Goal: Task Accomplishment & Management: Manage account settings

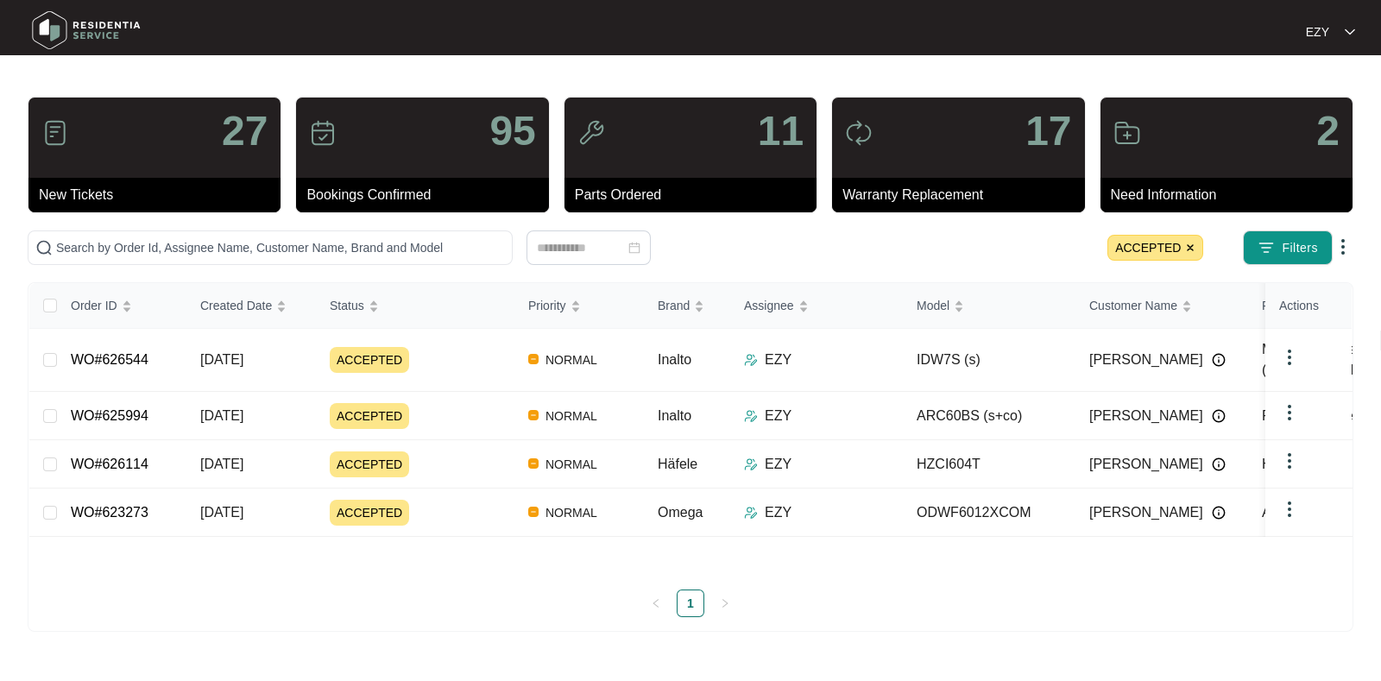
click at [1191, 241] on span "ACCEPTED" at bounding box center [1156, 248] width 96 height 26
click at [1185, 243] on img at bounding box center [1190, 248] width 10 height 10
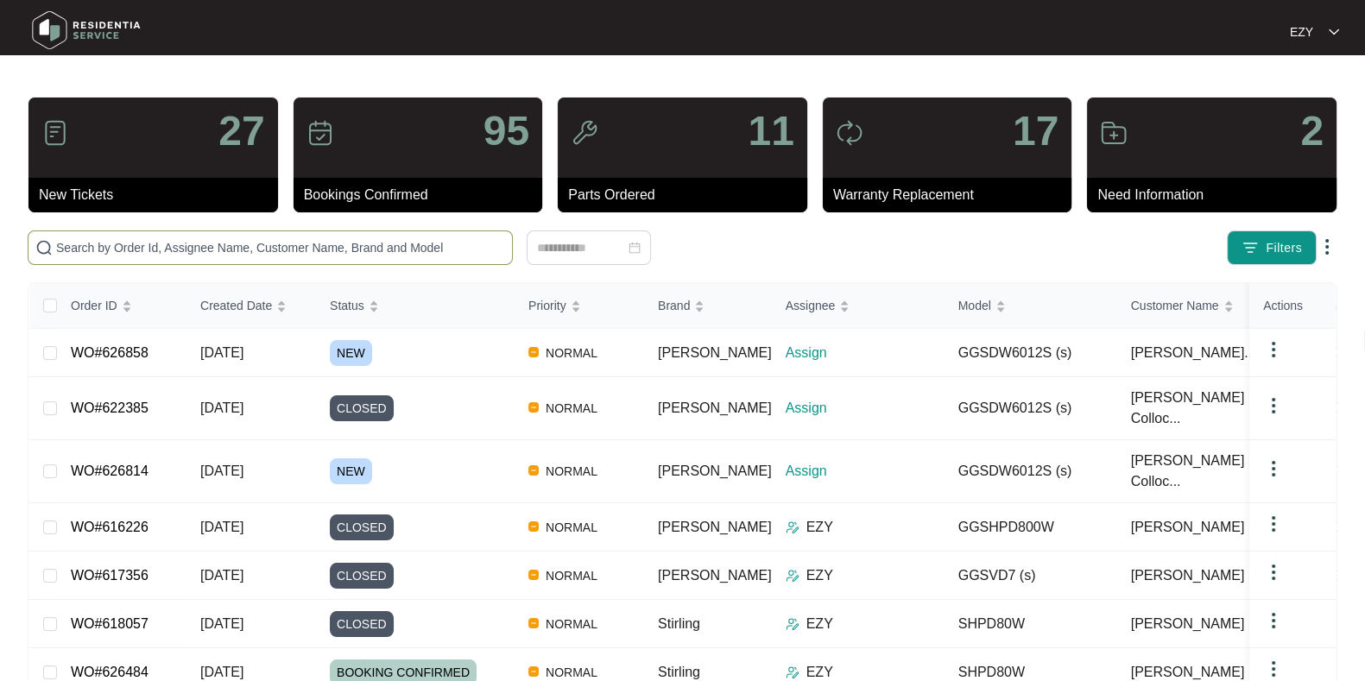
click at [461, 241] on input "text" at bounding box center [280, 247] width 449 height 19
paste input "625530"
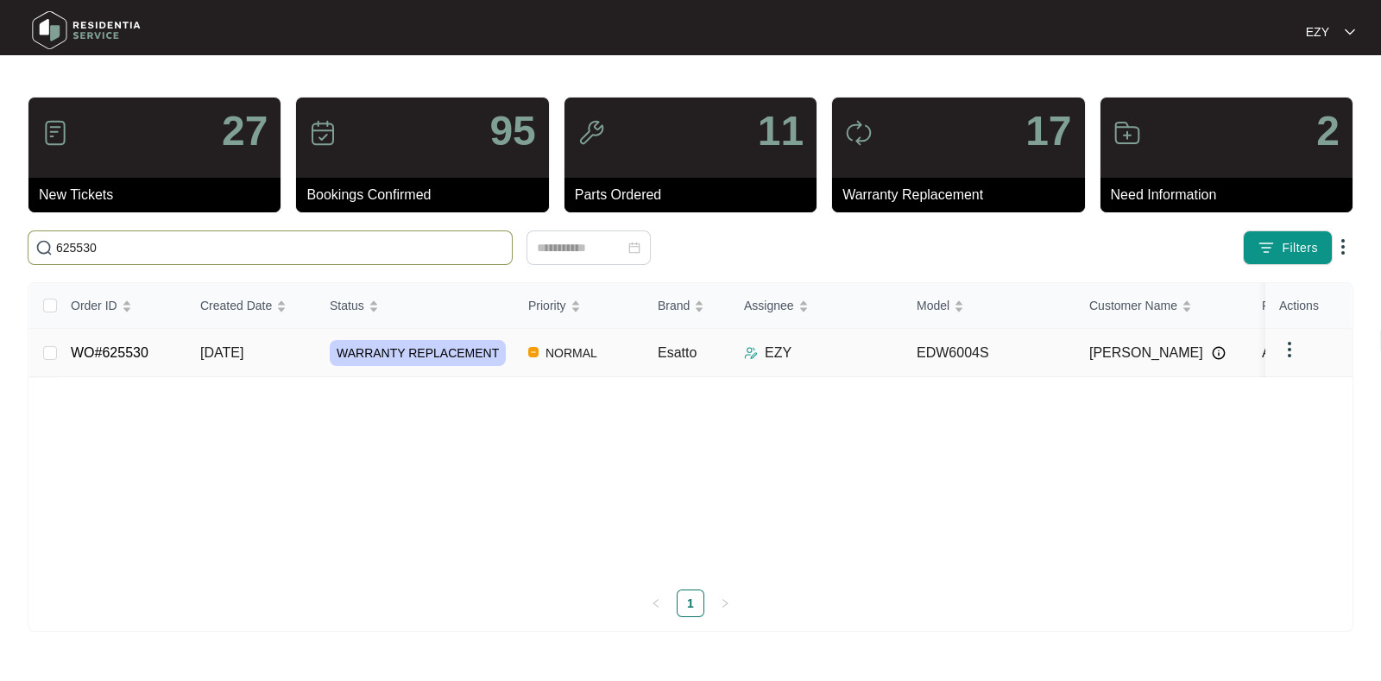
type input "625530"
click at [243, 357] on span "[DATE]" at bounding box center [221, 352] width 43 height 15
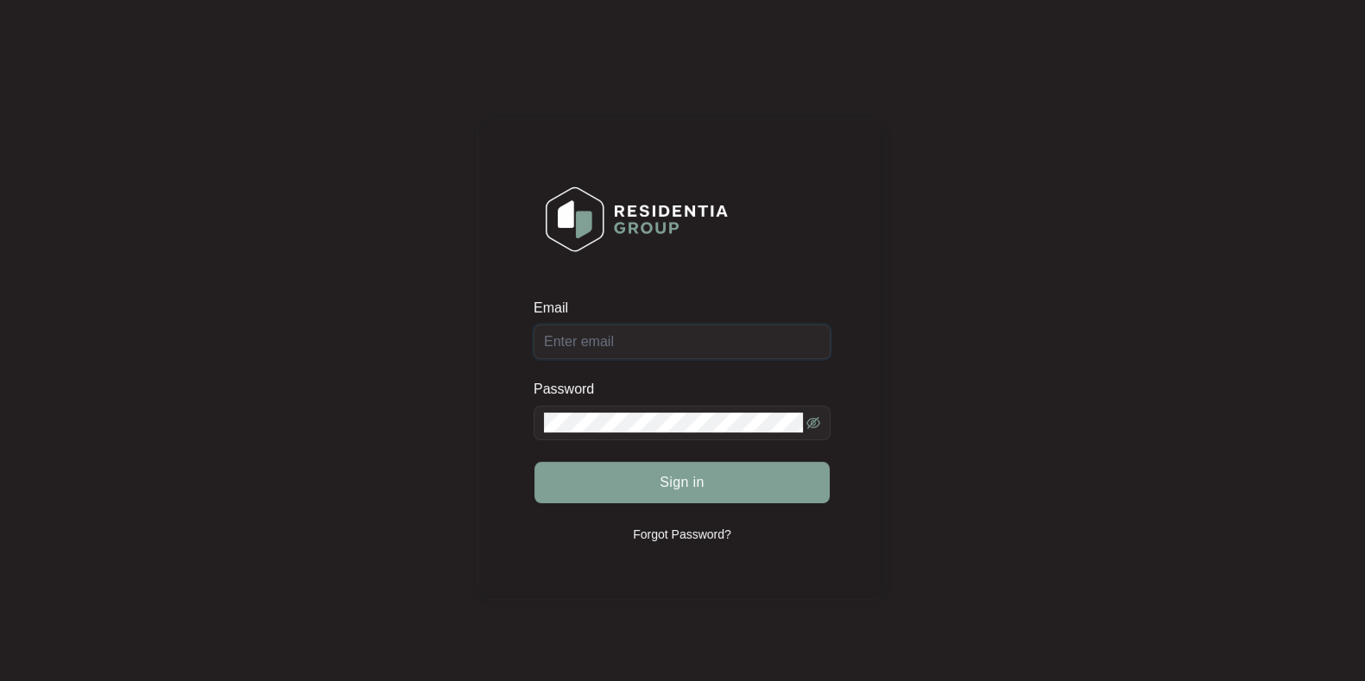
type input "[EMAIL_ADDRESS][DOMAIN_NAME]"
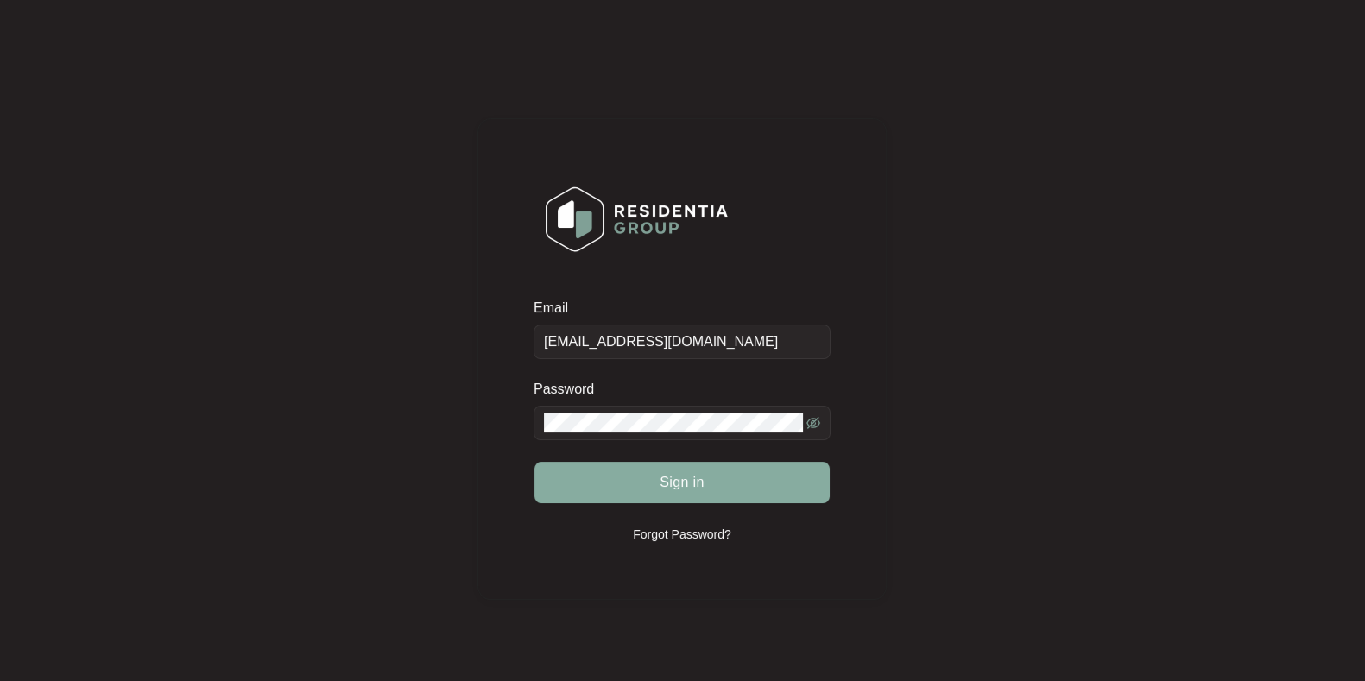
click at [603, 482] on button "Sign in" at bounding box center [681, 482] width 295 height 41
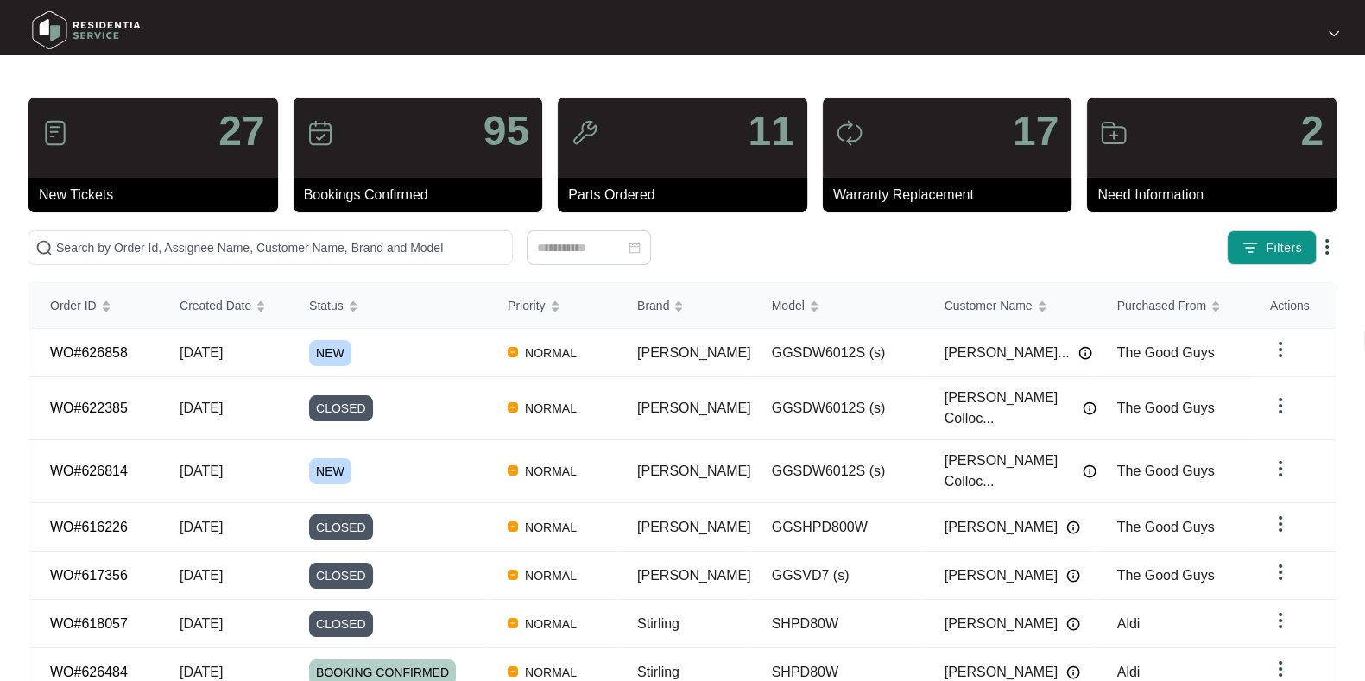
click at [421, 220] on div "27 New Tickets 95 Bookings Confirmed 11 Parts Ordered 17 Warranty Replacement 2…" at bounding box center [683, 512] width 1310 height 831
click at [433, 245] on input "text" at bounding box center [280, 247] width 449 height 19
paste input "625530"
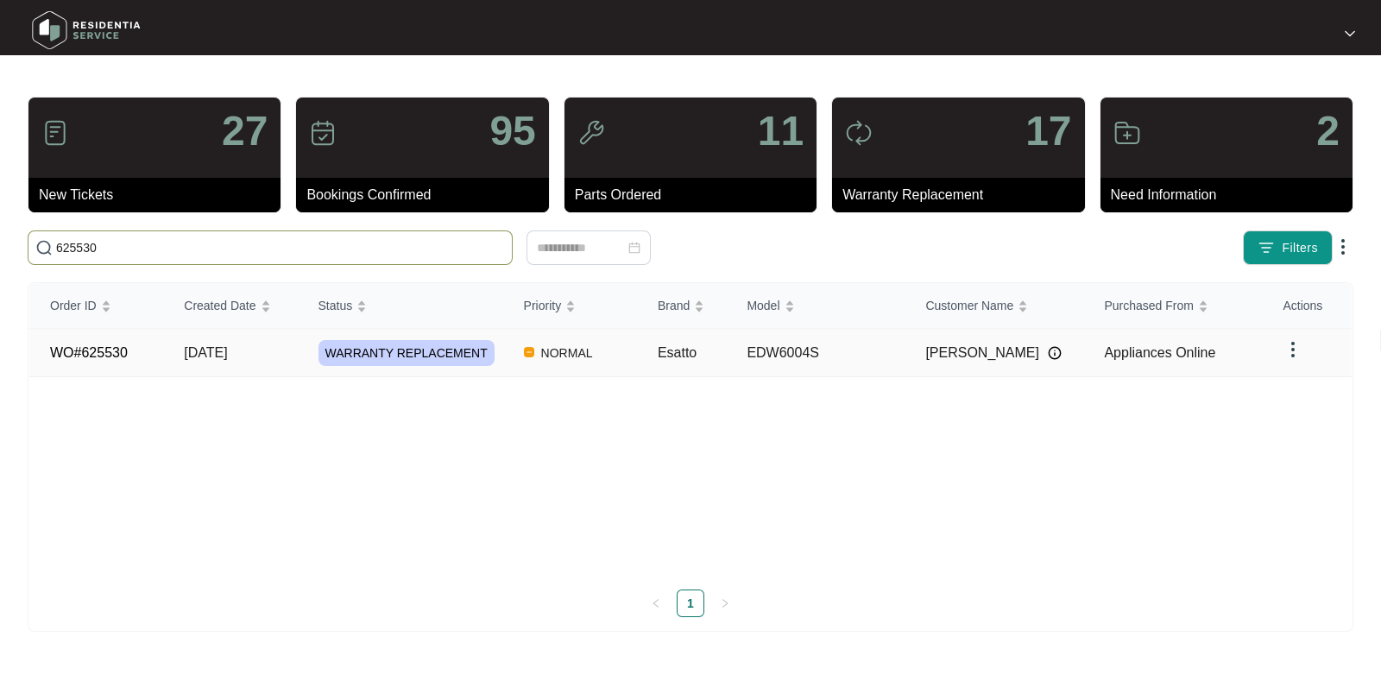
type input "625530"
click at [270, 348] on td "[DATE]" at bounding box center [230, 353] width 134 height 48
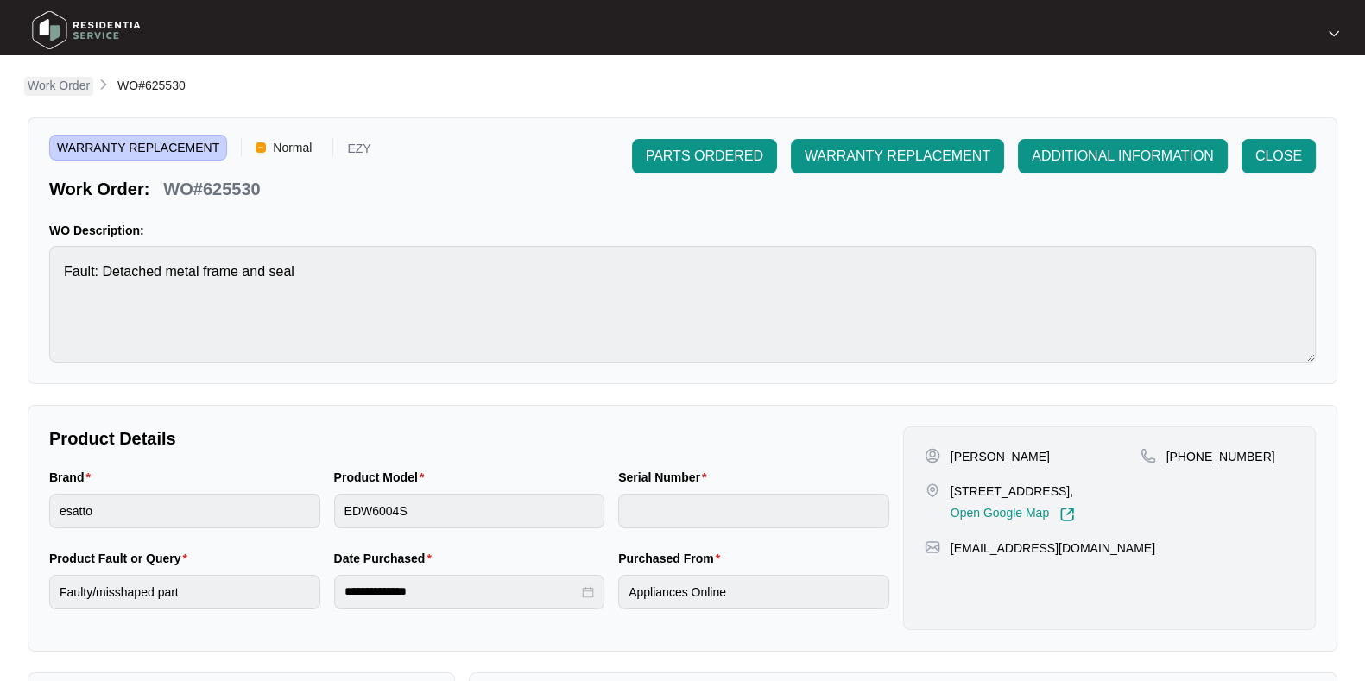
click at [65, 85] on p "Work Order" at bounding box center [59, 85] width 62 height 17
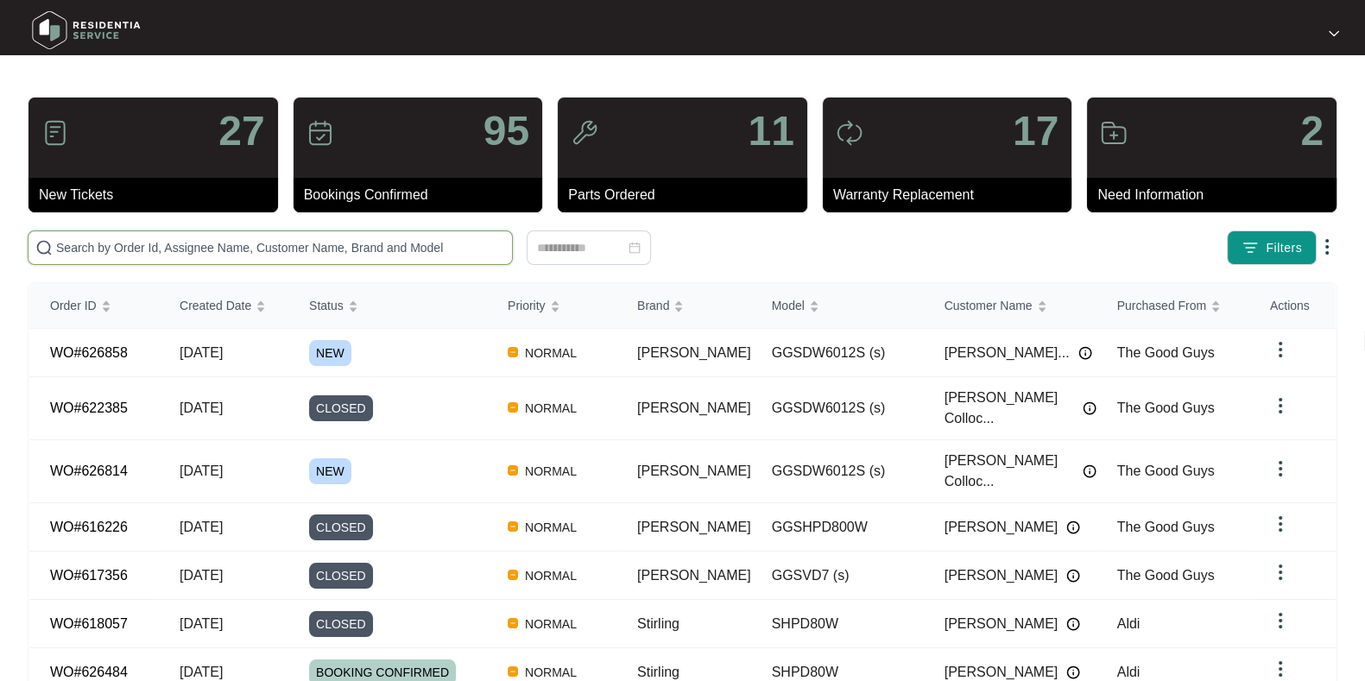
click at [388, 243] on input "text" at bounding box center [280, 247] width 449 height 19
paste input "623913"
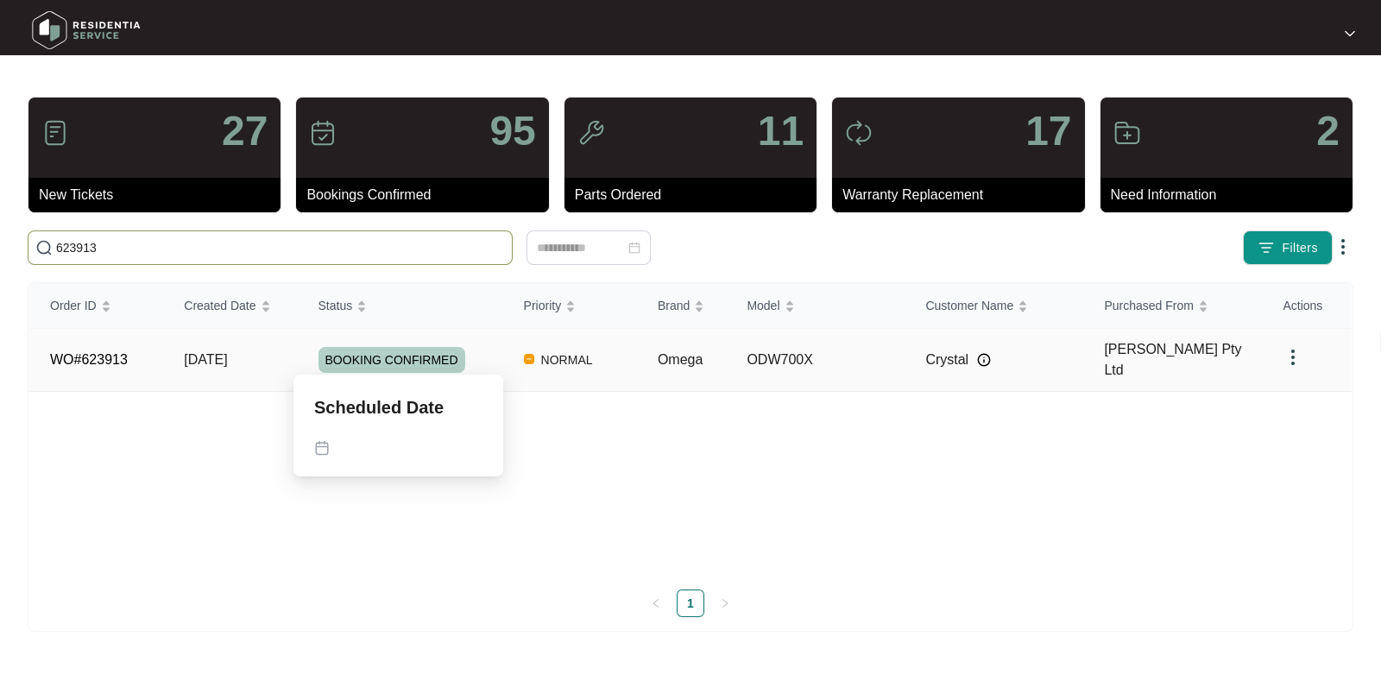
type input "623913"
click at [503, 352] on td "NORMAL" at bounding box center [570, 360] width 134 height 63
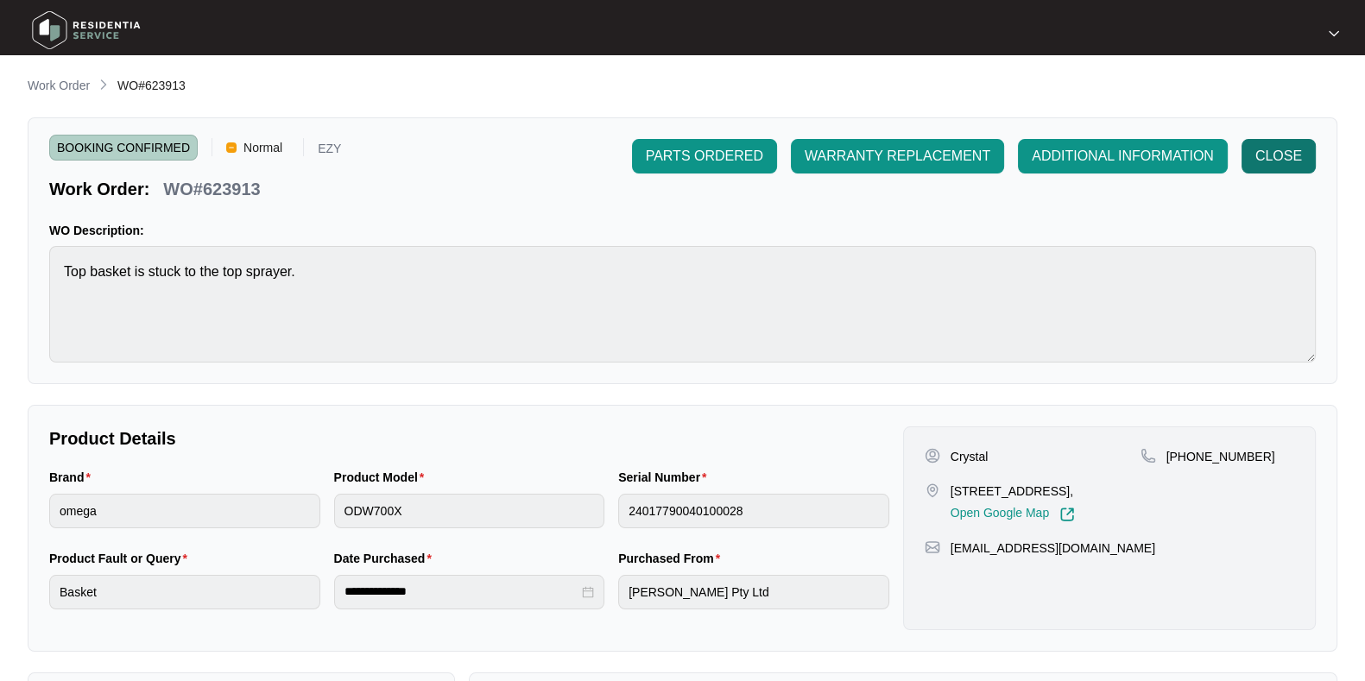
click at [1291, 154] on span "CLOSE" at bounding box center [1278, 156] width 47 height 21
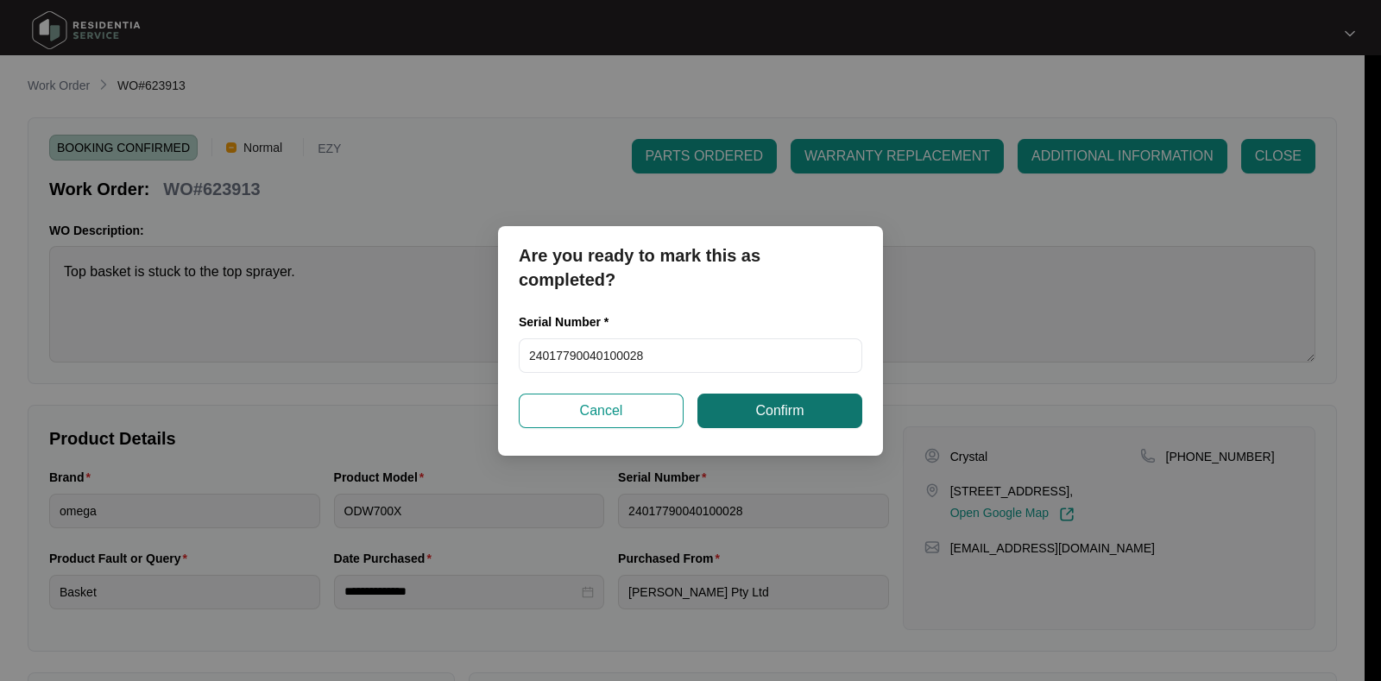
click at [751, 420] on button "Confirm" at bounding box center [780, 411] width 165 height 35
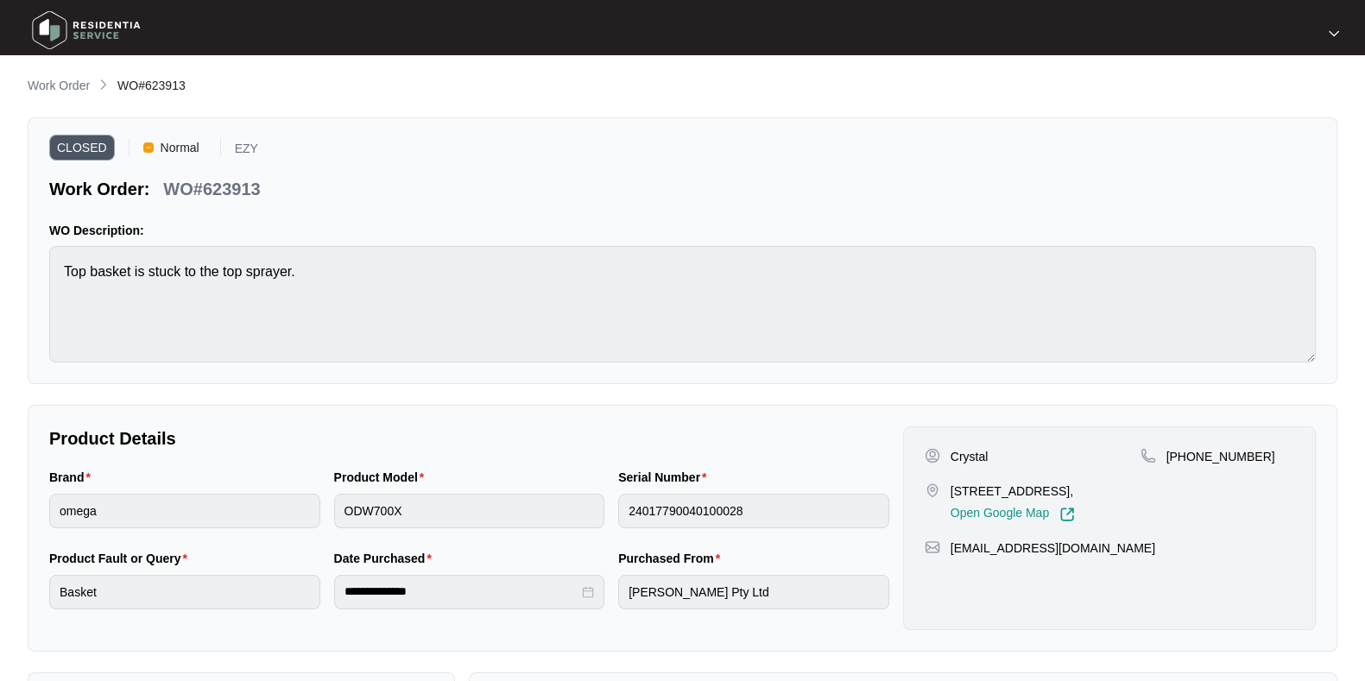
click at [65, 76] on li "Work Order" at bounding box center [59, 86] width 62 height 21
click at [73, 84] on p "Work Order" at bounding box center [59, 85] width 62 height 17
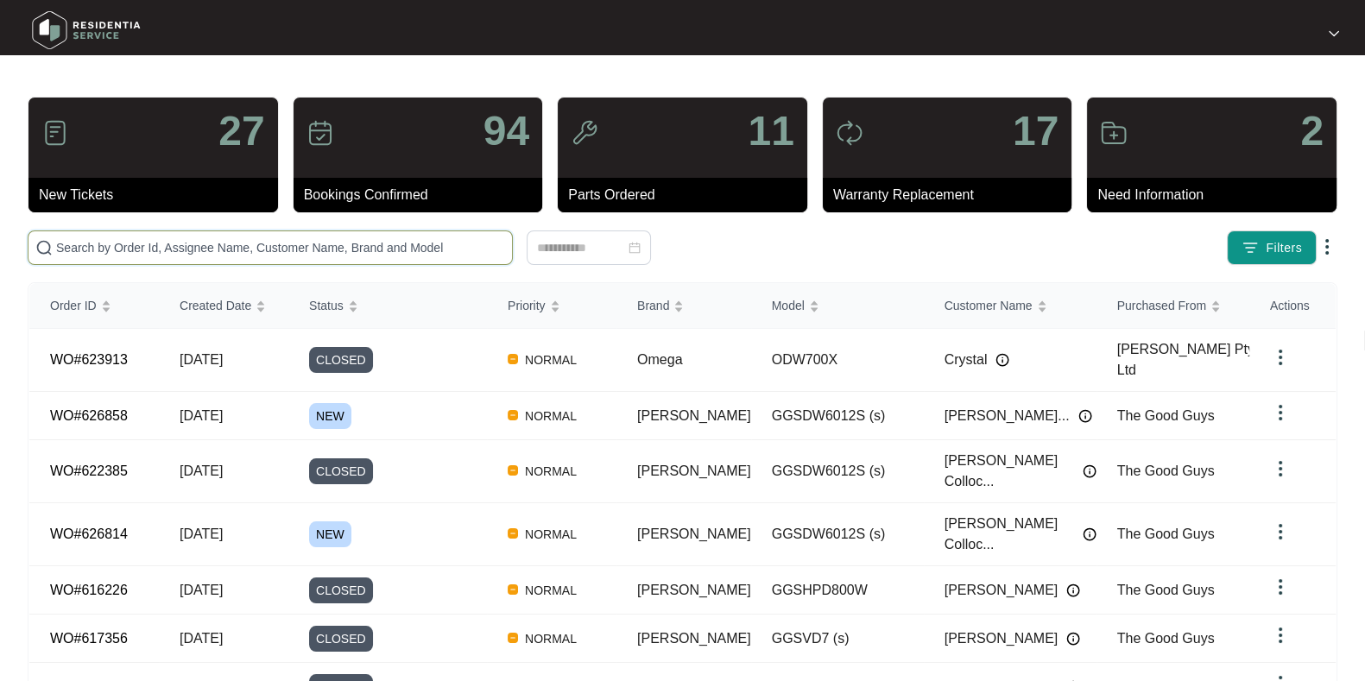
click at [463, 248] on input "text" at bounding box center [280, 247] width 449 height 19
paste input "624575"
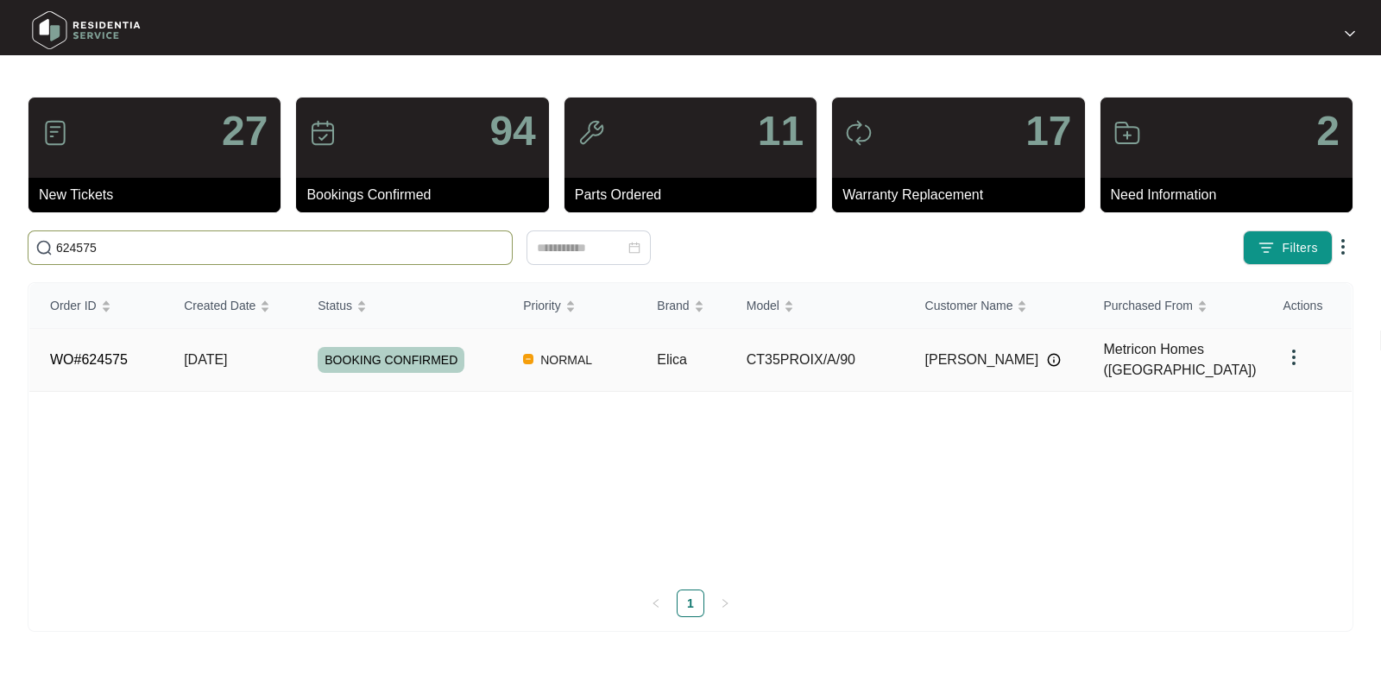
type input "624575"
click at [490, 348] on div "BOOKING CONFIRMED" at bounding box center [410, 360] width 185 height 26
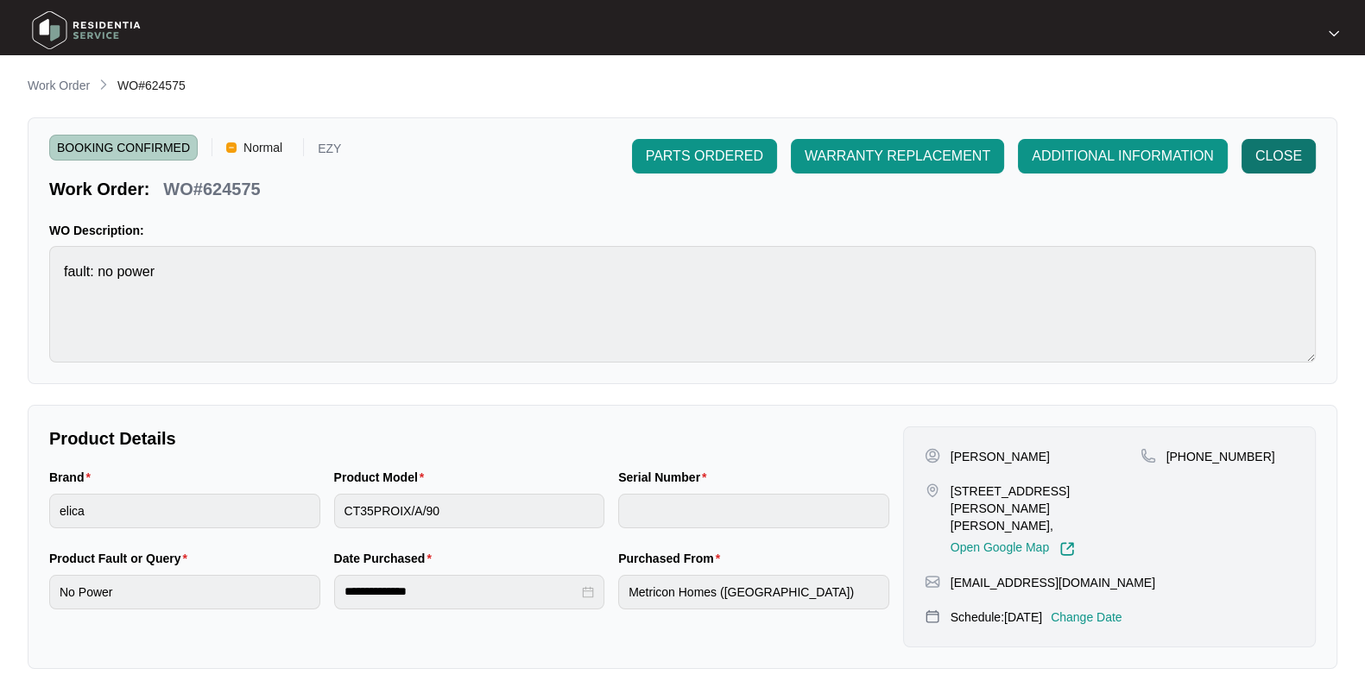
click at [1266, 166] on span "CLOSE" at bounding box center [1278, 156] width 47 height 21
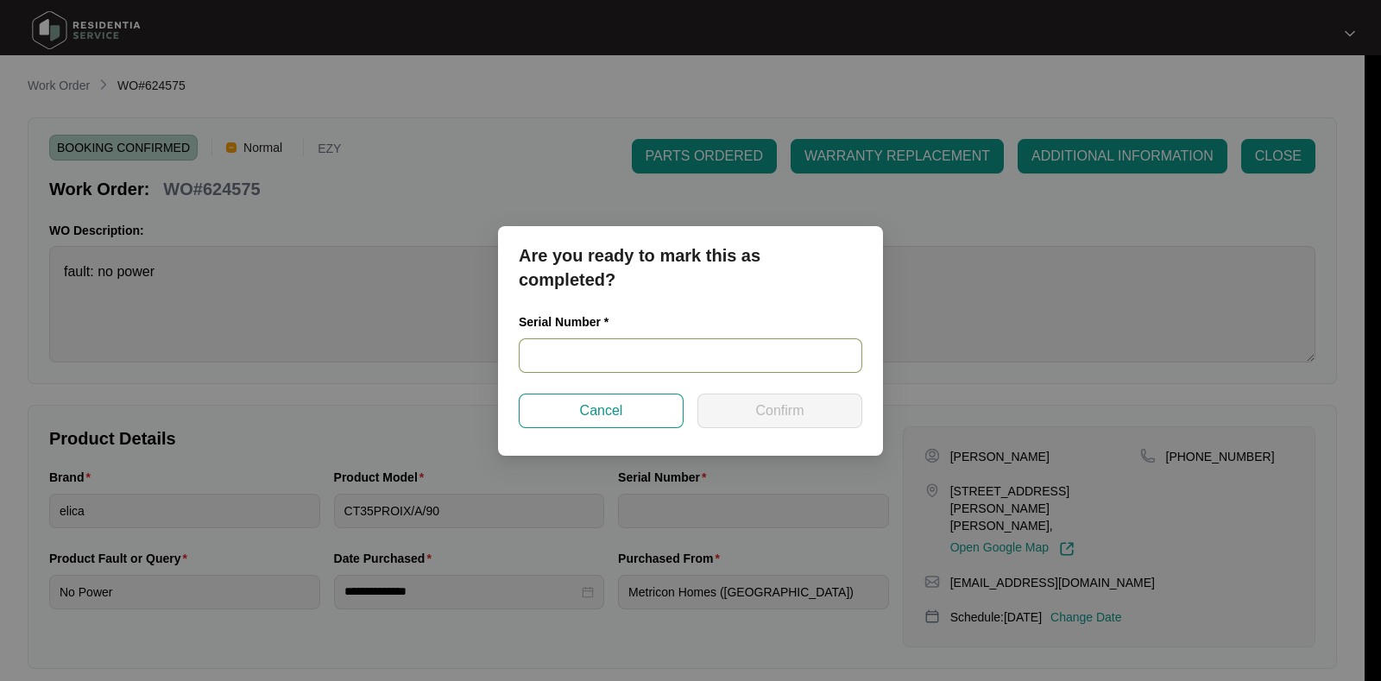
click at [656, 348] on input "text" at bounding box center [691, 355] width 344 height 35
paste input "PRF0177583"
type input "PRF0177583"
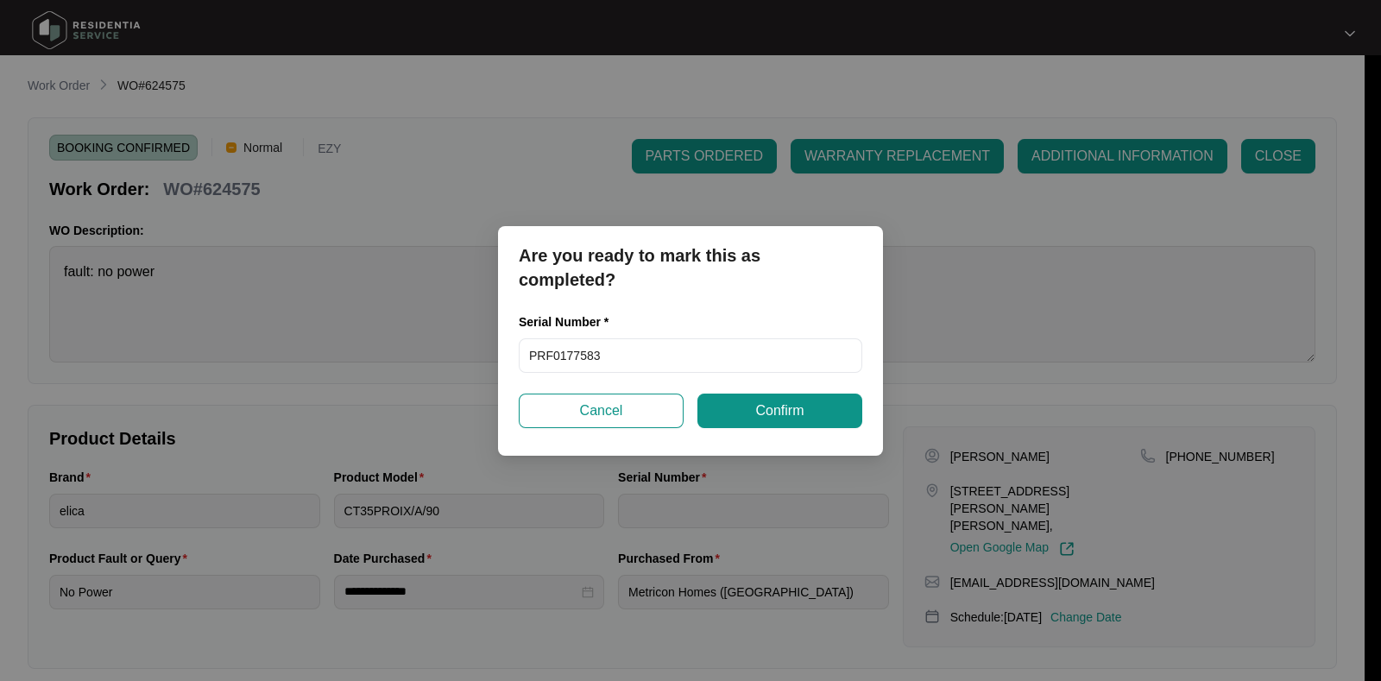
drag, startPoint x: 787, startPoint y: 407, endPoint x: 769, endPoint y: 407, distance: 18.1
click at [769, 407] on span "Confirm" at bounding box center [779, 411] width 48 height 21
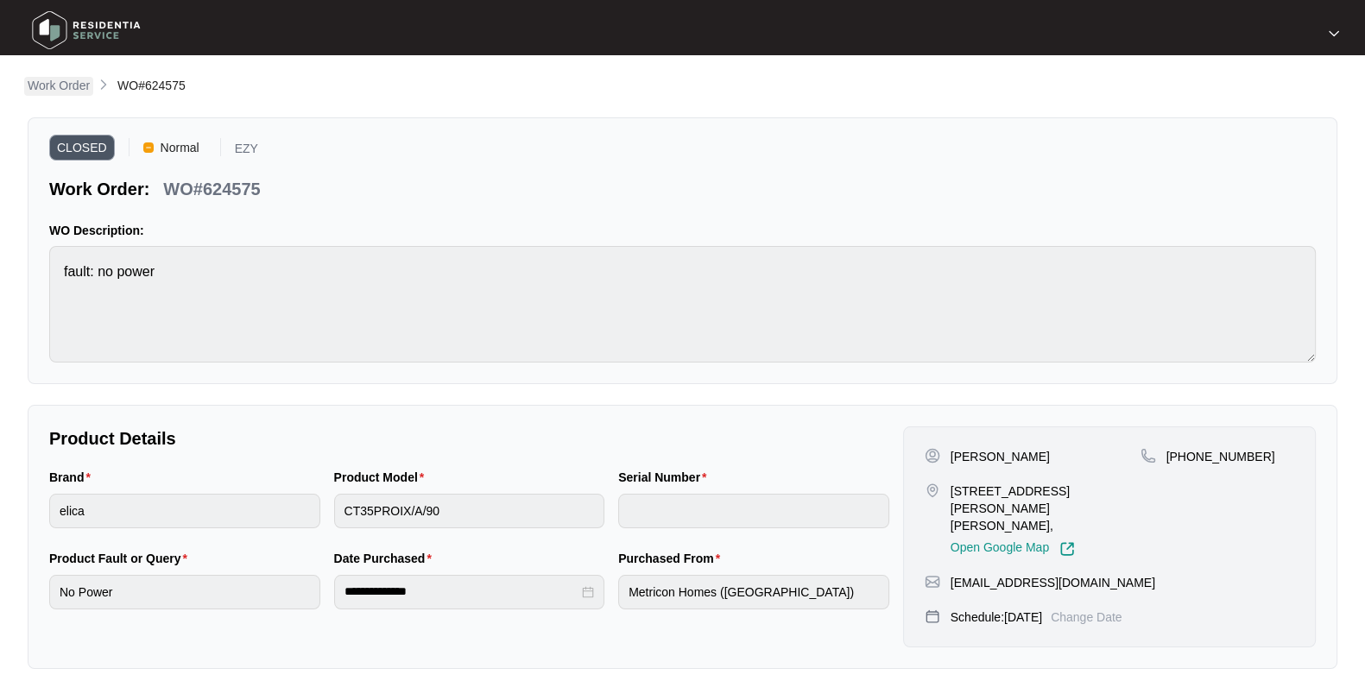
click at [50, 79] on p "Work Order" at bounding box center [59, 85] width 62 height 17
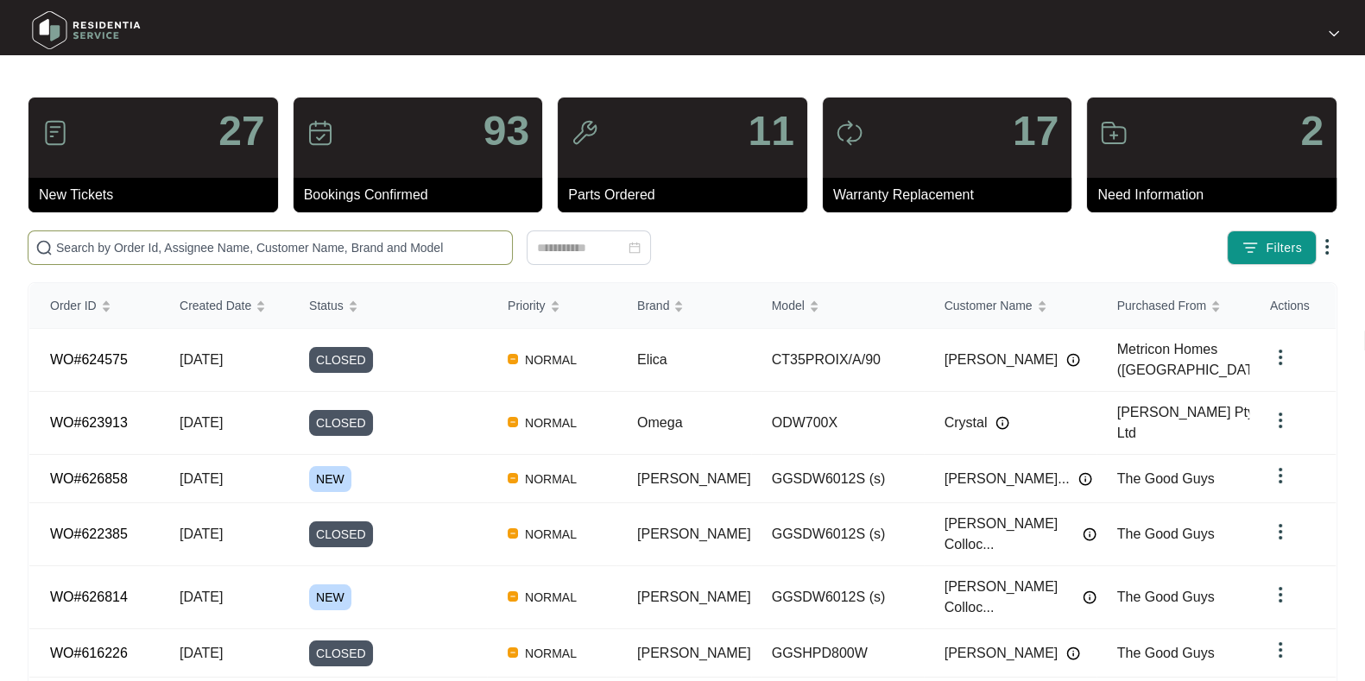
click at [300, 237] on span at bounding box center [270, 248] width 485 height 35
paste input "624181"
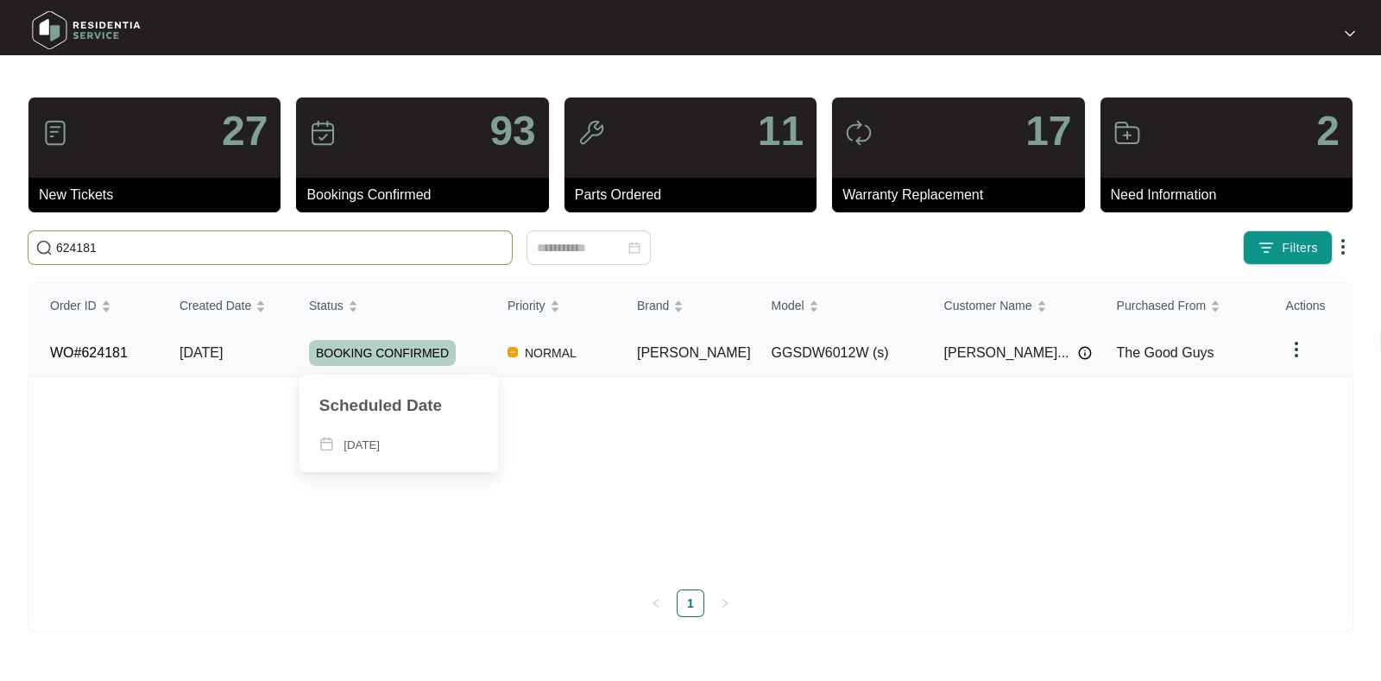
type input "624181"
click at [487, 360] on div "BOOKING CONFIRMED" at bounding box center [398, 353] width 178 height 26
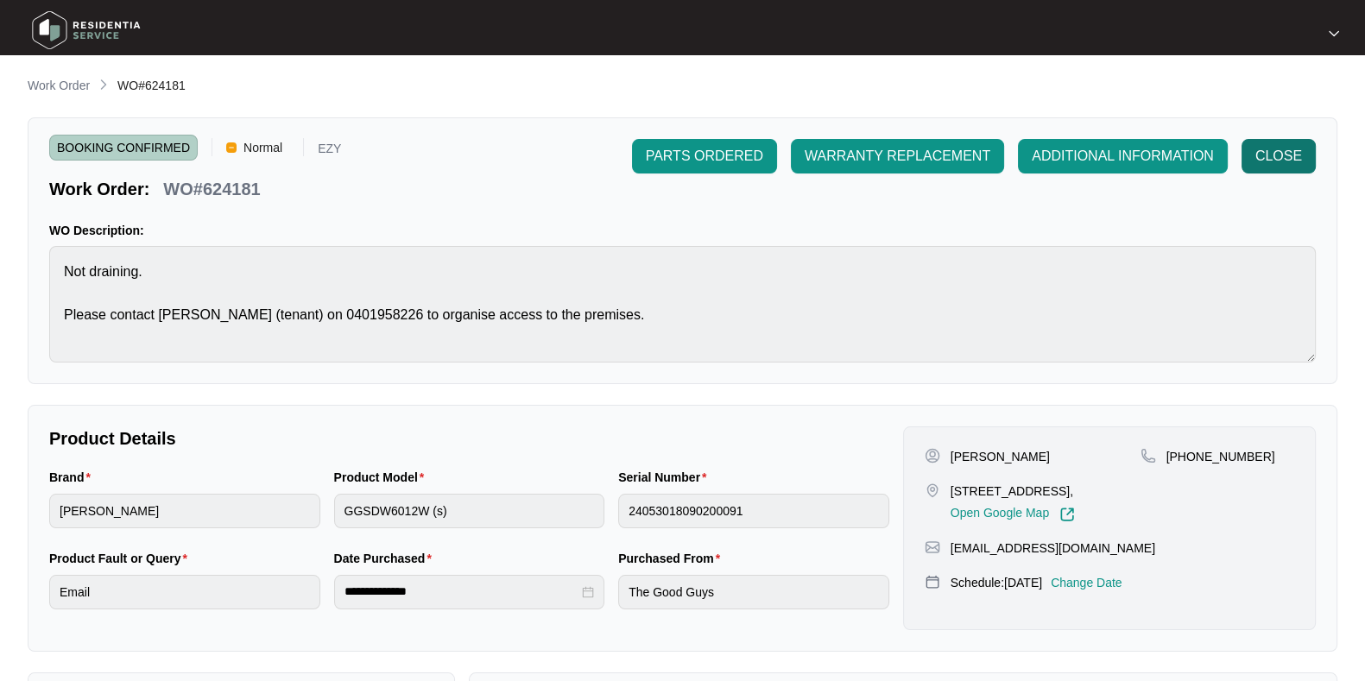
click at [1271, 161] on span "CLOSE" at bounding box center [1278, 156] width 47 height 21
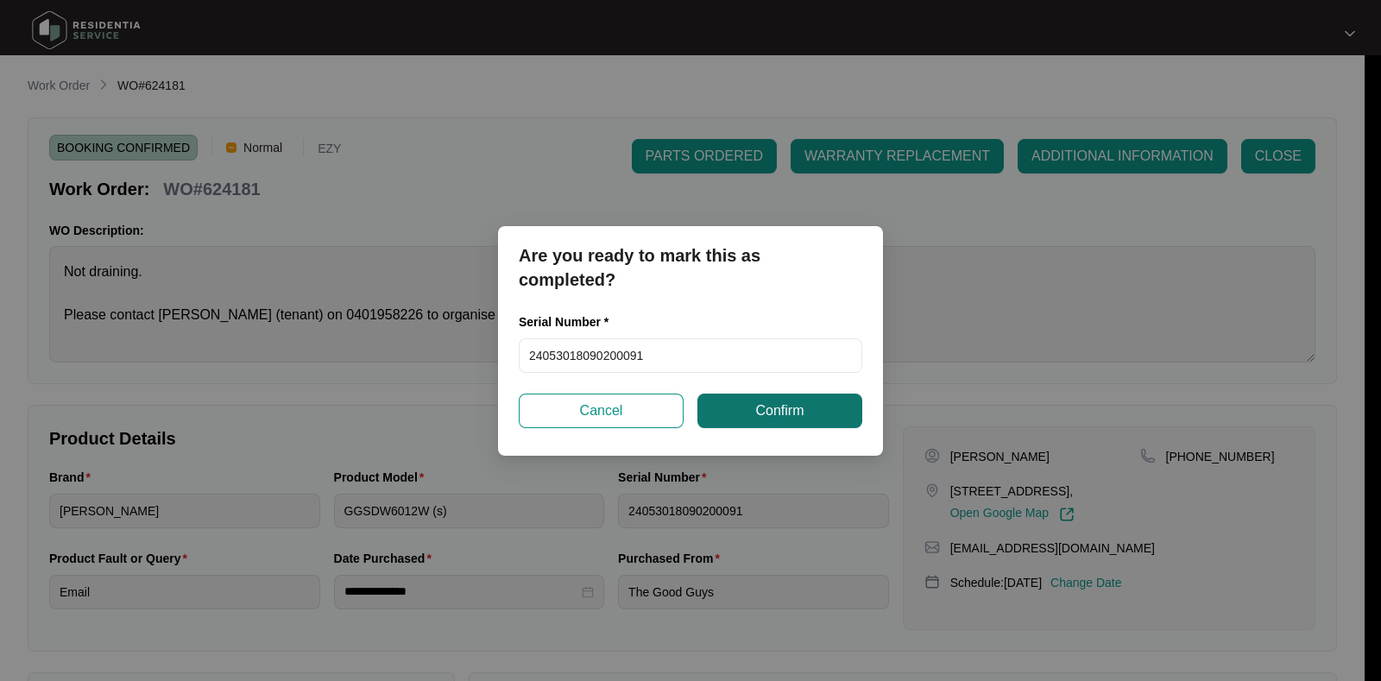
click at [755, 403] on span "Confirm" at bounding box center [779, 411] width 48 height 21
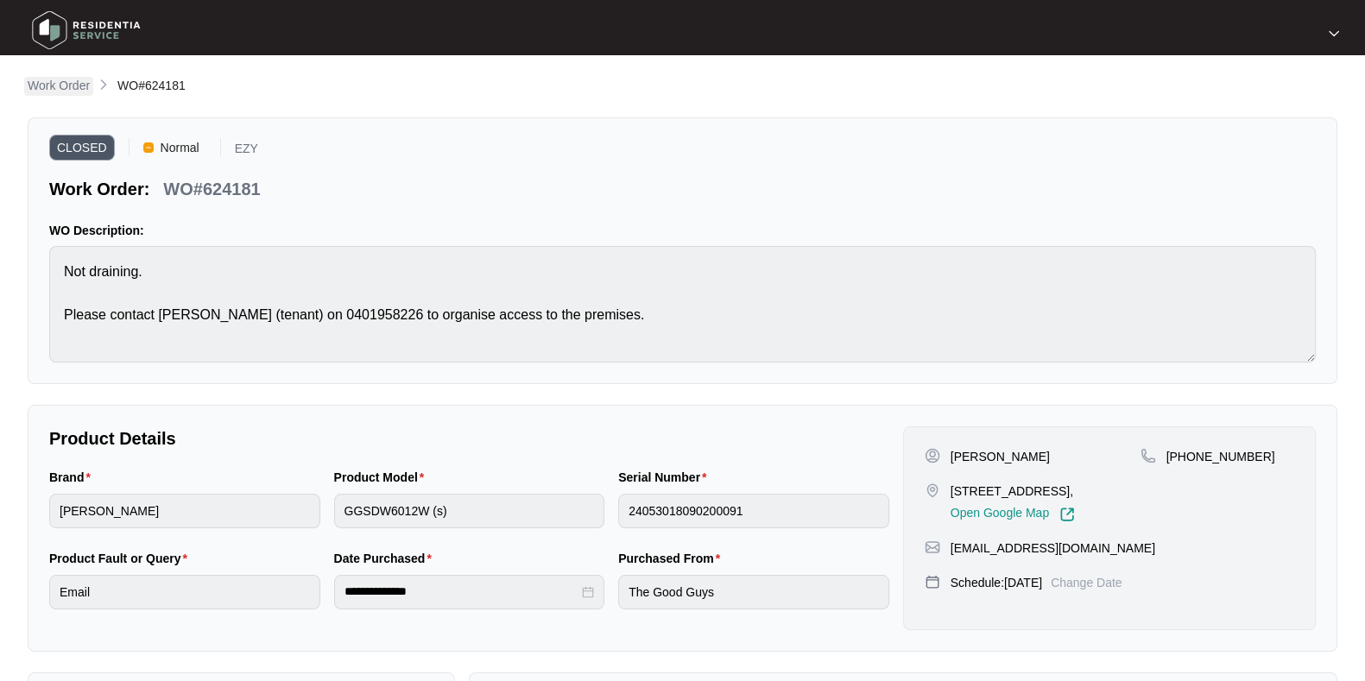
click at [86, 96] on link "Work Order" at bounding box center [58, 86] width 69 height 19
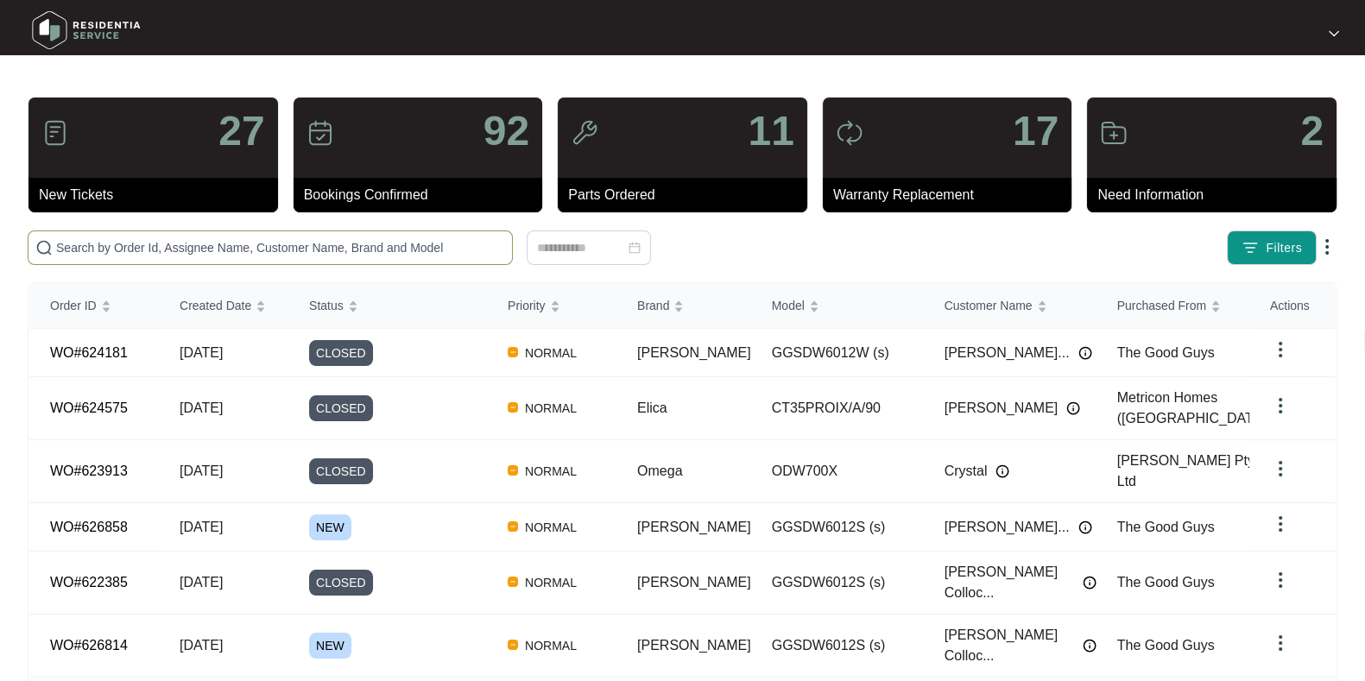
click at [319, 250] on input "text" at bounding box center [280, 247] width 449 height 19
paste input "624685"
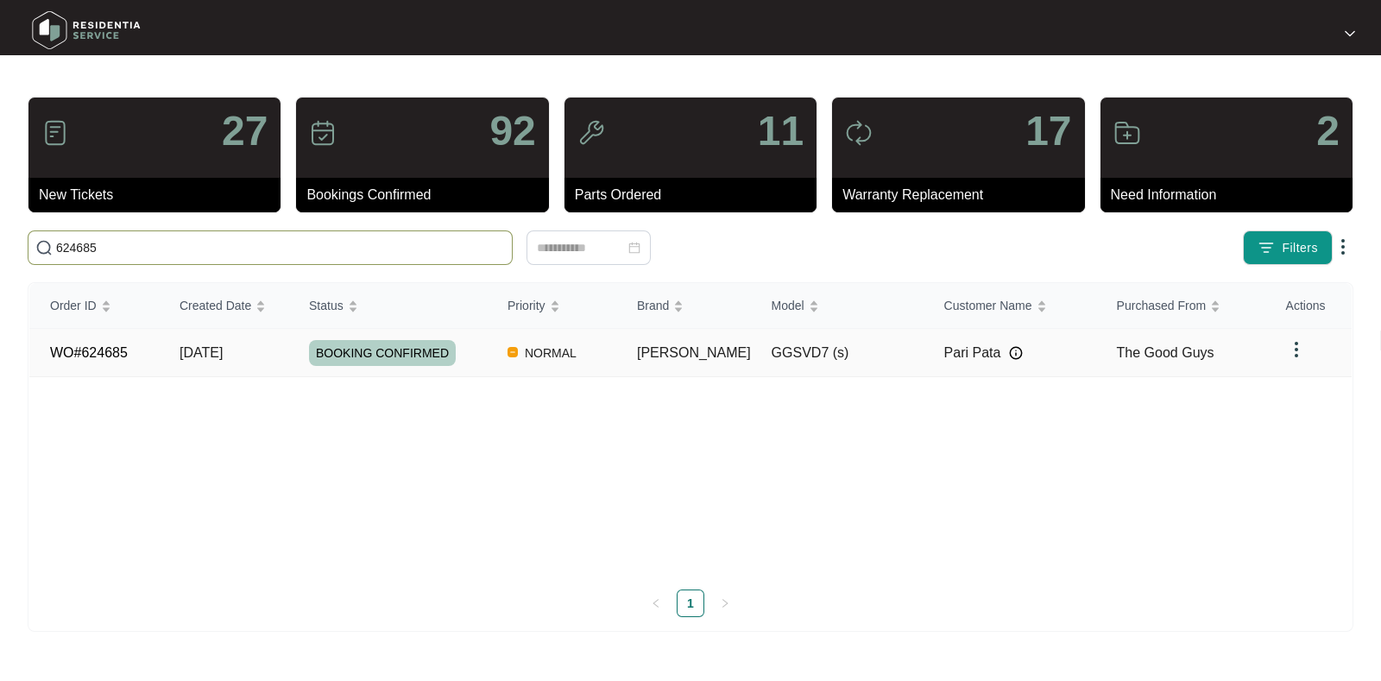
type input "624685"
click at [486, 356] on div "BOOKING CONFIRMED" at bounding box center [398, 353] width 178 height 26
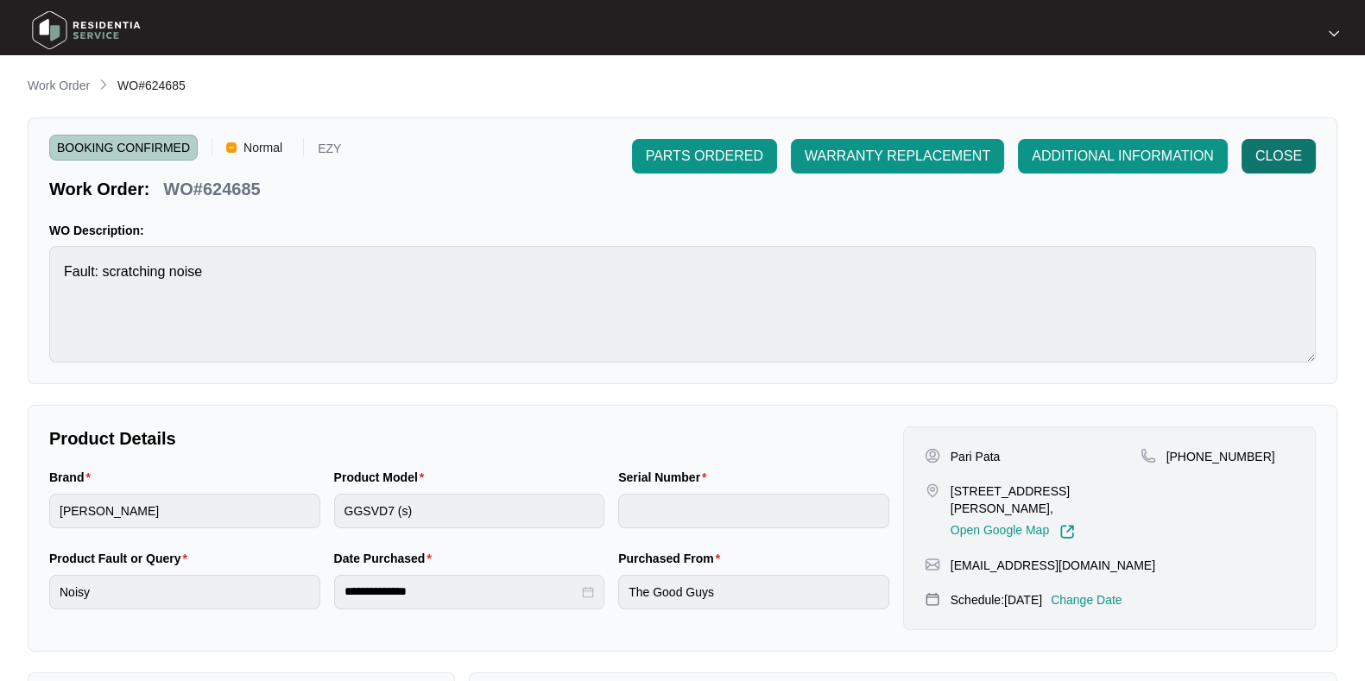
click at [1273, 162] on span "CLOSE" at bounding box center [1278, 156] width 47 height 21
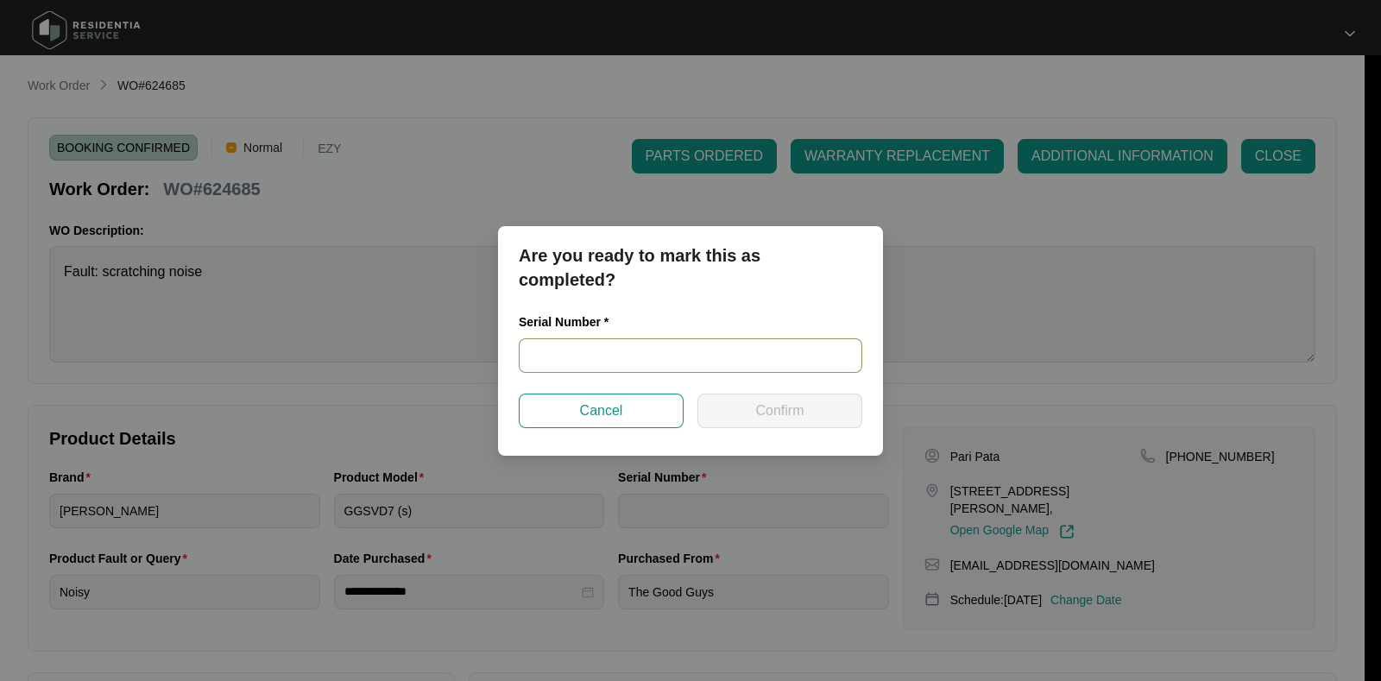
click at [630, 367] on input "text" at bounding box center [691, 355] width 344 height 35
paste input "541N965630144175L00138"
type input "541N965630144175L00138"
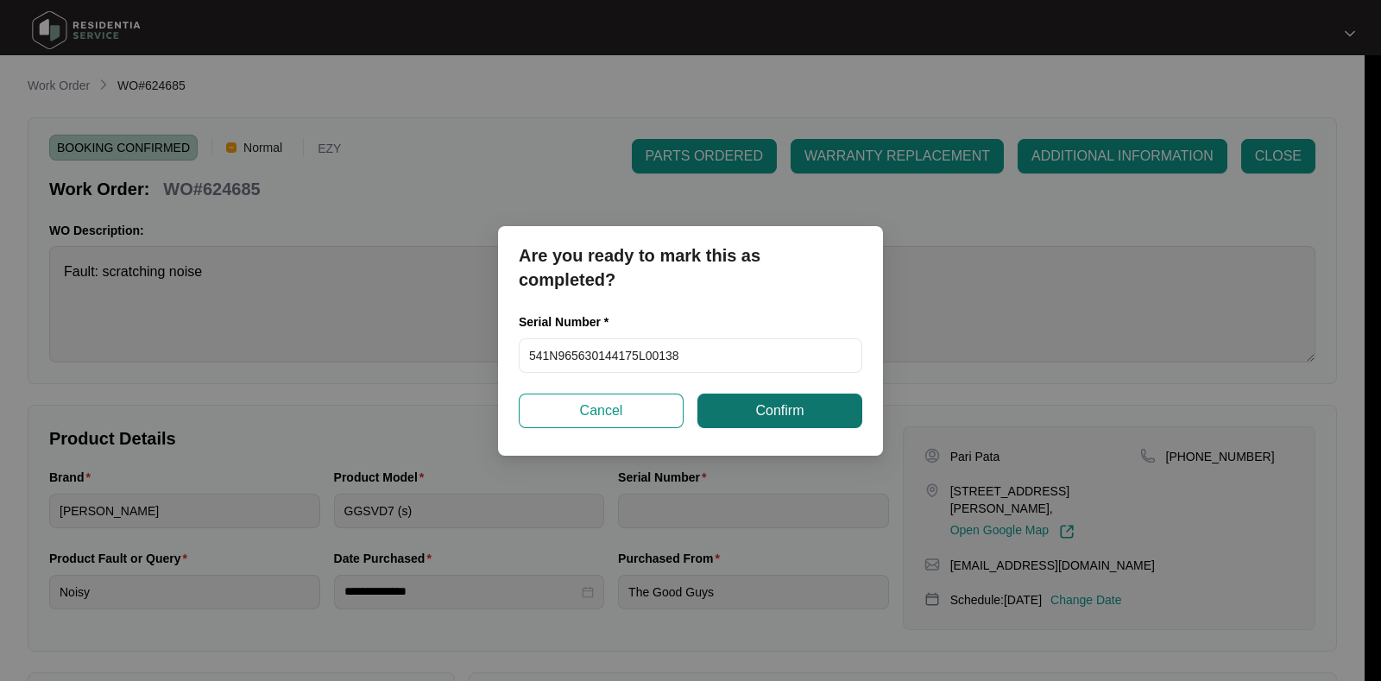
click at [788, 427] on button "Confirm" at bounding box center [780, 411] width 165 height 35
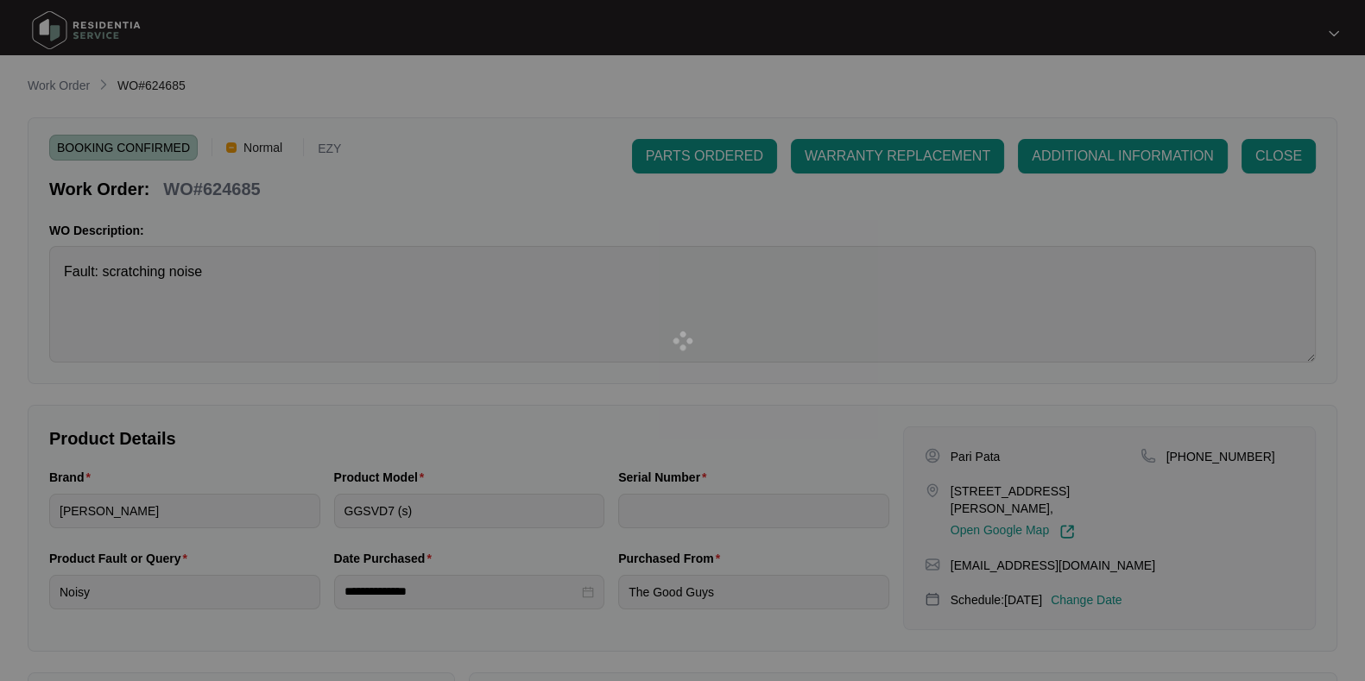
type input "541N965630144175L00138"
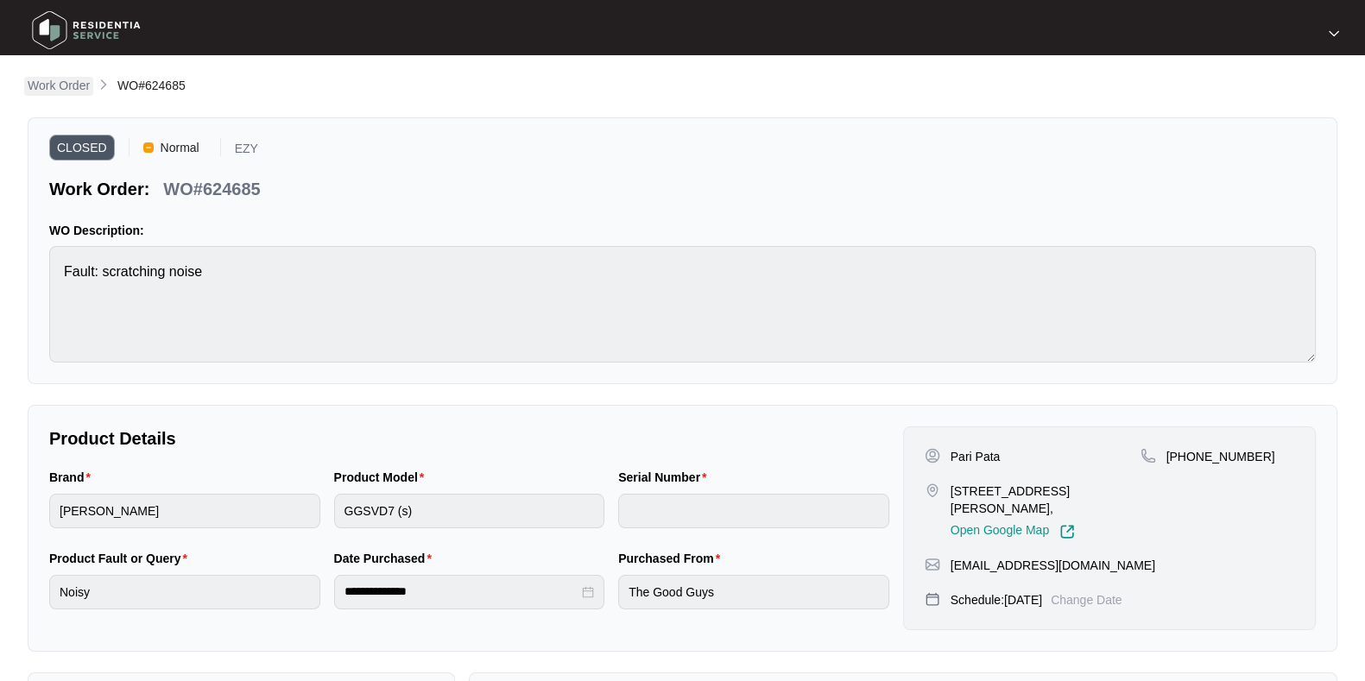
click at [56, 92] on p "Work Order" at bounding box center [59, 85] width 62 height 17
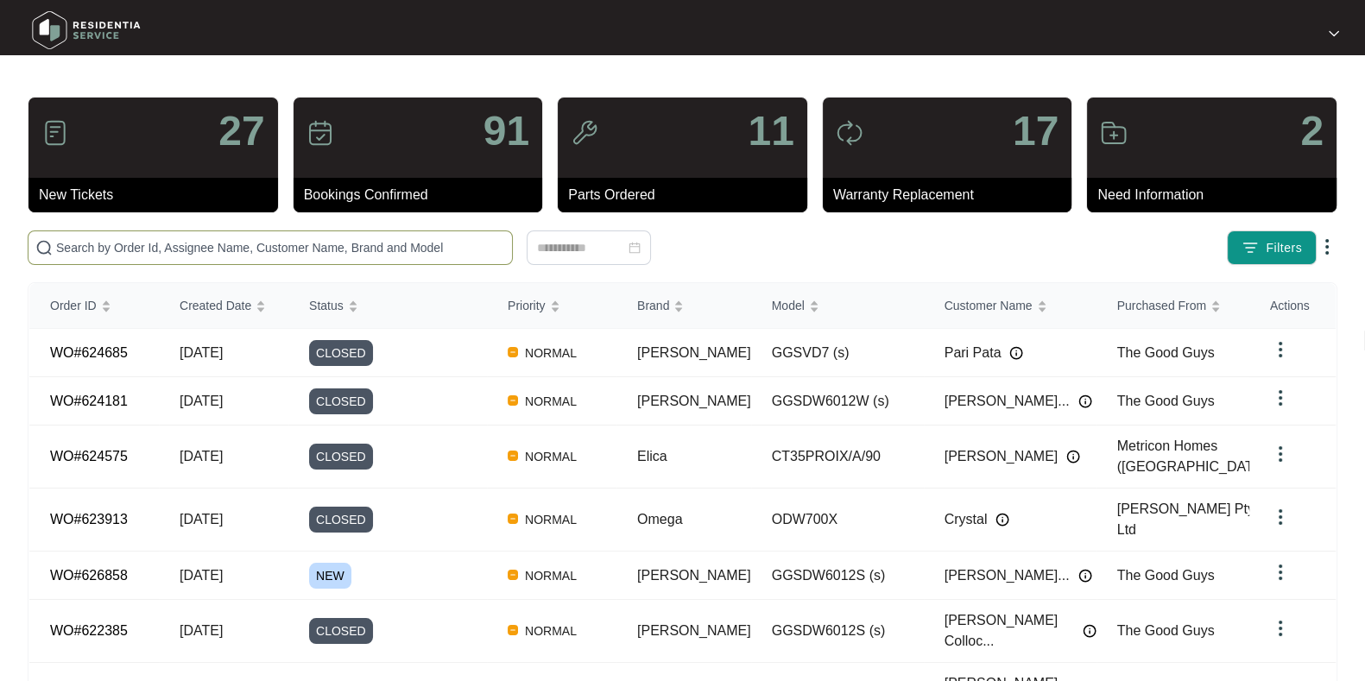
click at [406, 256] on input "text" at bounding box center [280, 247] width 449 height 19
paste input "624228"
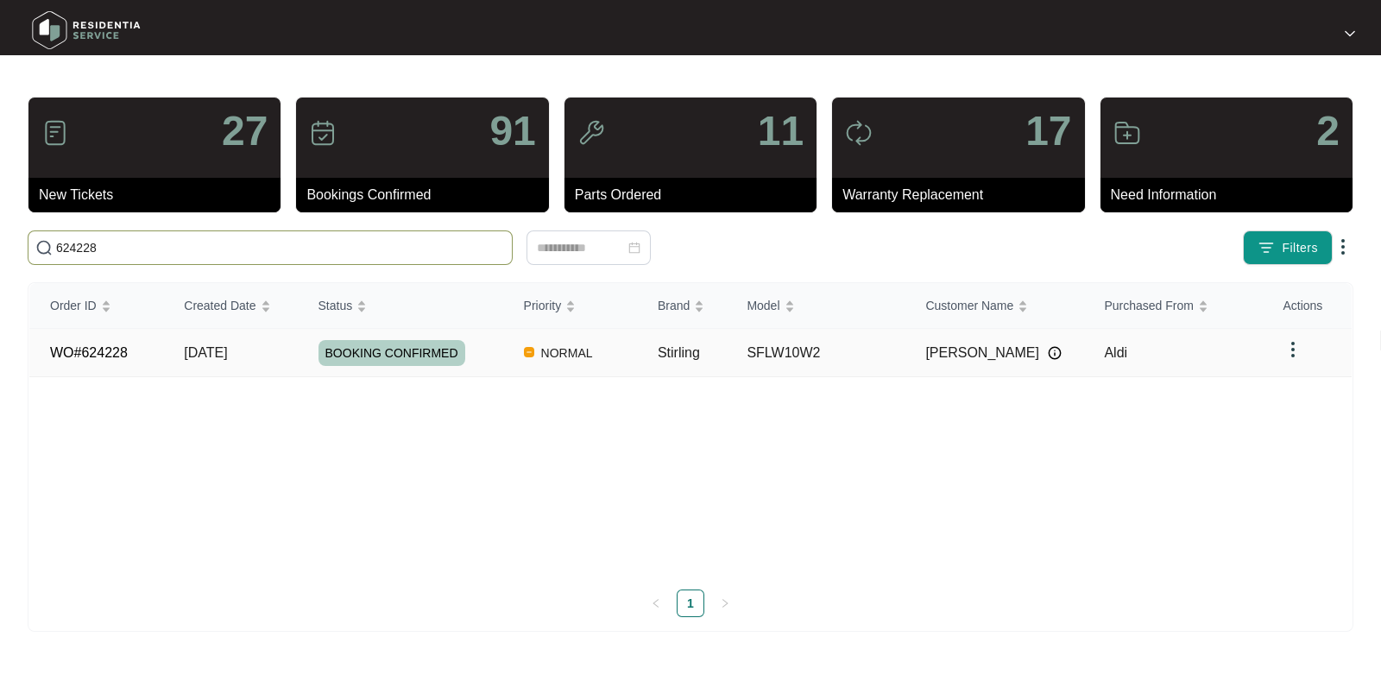
type input "624228"
click at [275, 349] on td "[DATE]" at bounding box center [230, 353] width 134 height 48
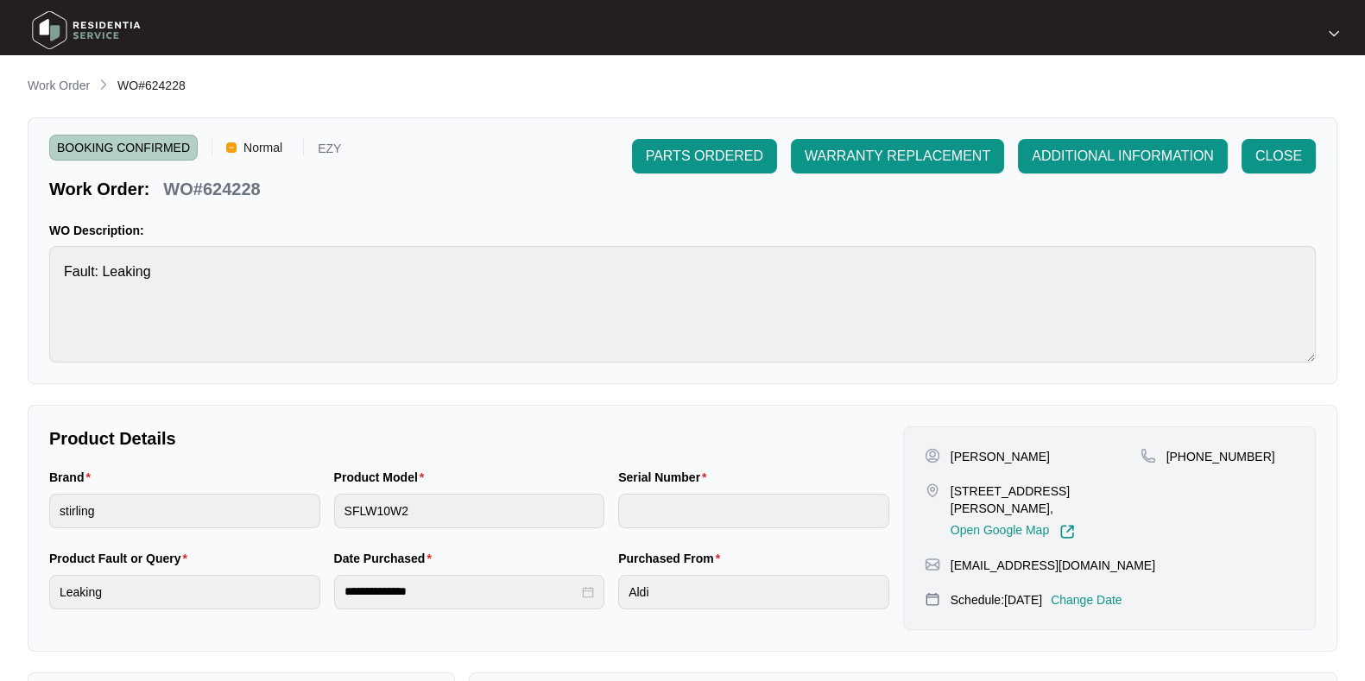
click at [50, 73] on main "**********" at bounding box center [682, 485] width 1365 height 971
click at [58, 78] on p "Work Order" at bounding box center [59, 85] width 62 height 17
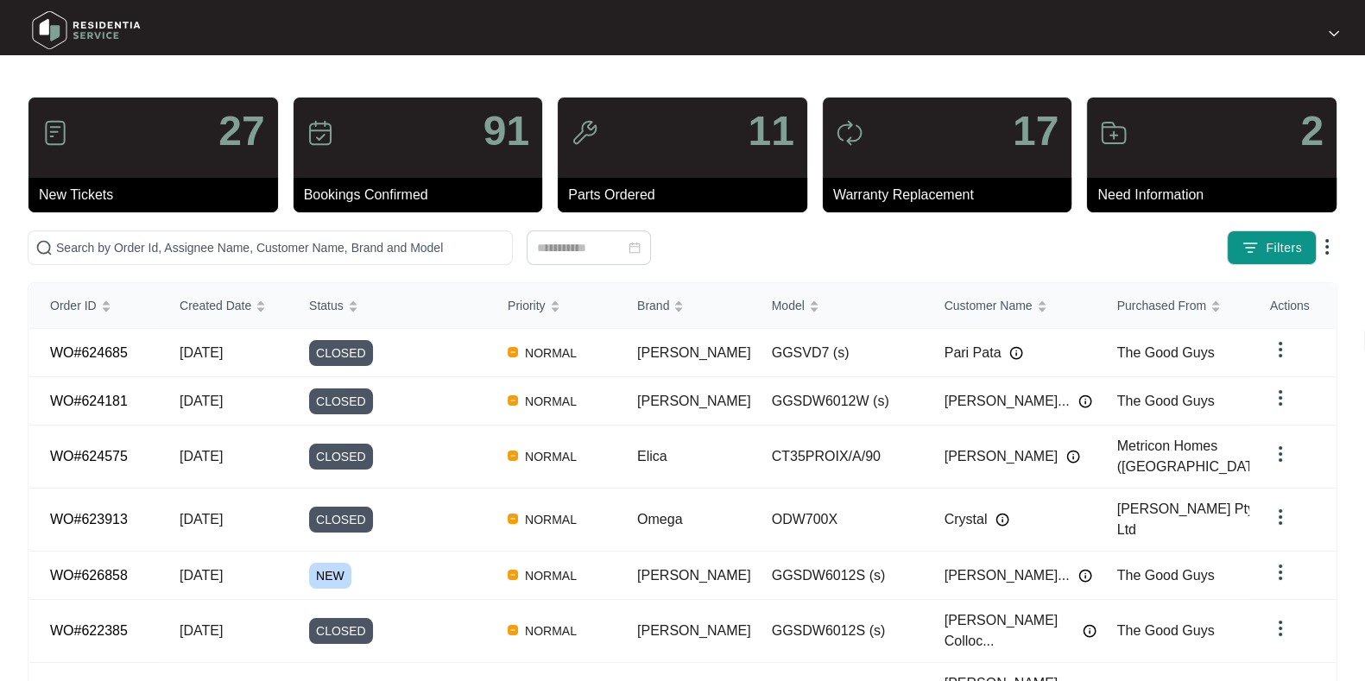
click at [370, 229] on div "27 New Tickets 91 Bookings Confirmed 11 Parts Ordered 17 Warranty Replacement 2…" at bounding box center [683, 512] width 1310 height 831
click at [371, 239] on input "text" at bounding box center [280, 247] width 449 height 19
paste input "624228"
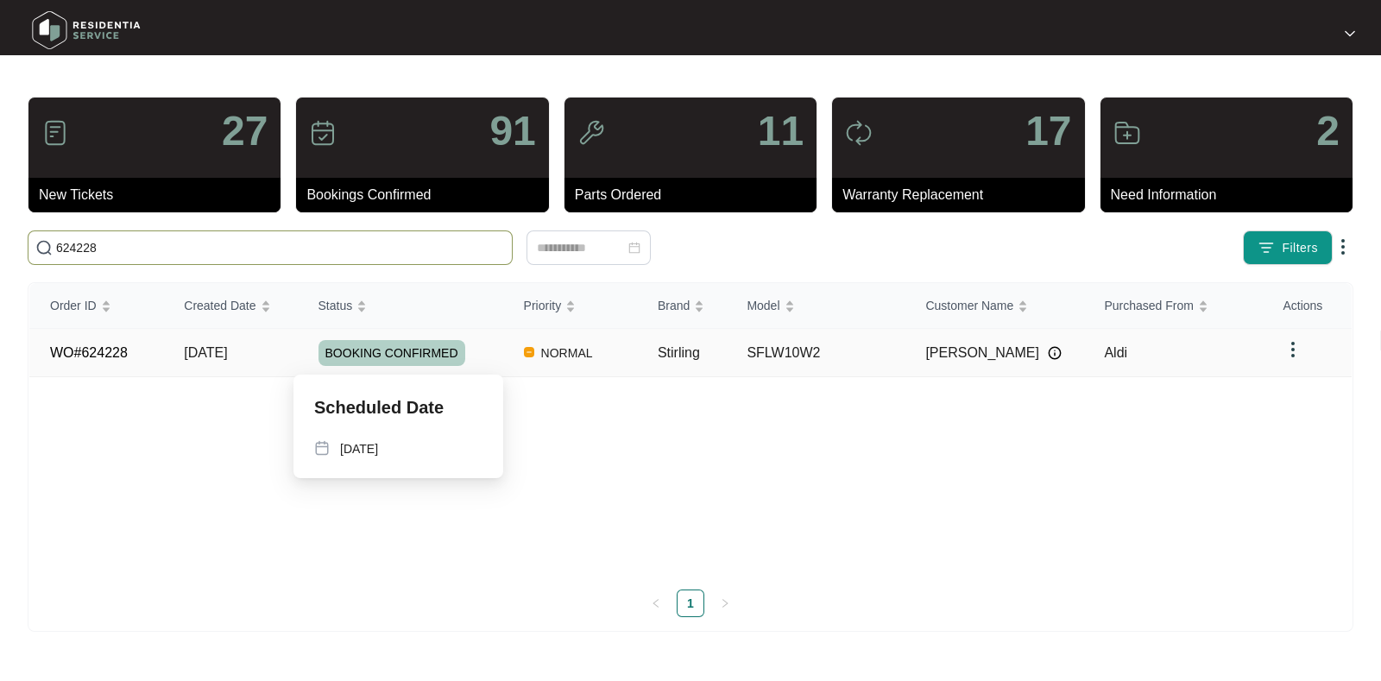
type input "624228"
click at [311, 364] on td "BOOKING CONFIRMED" at bounding box center [400, 353] width 205 height 48
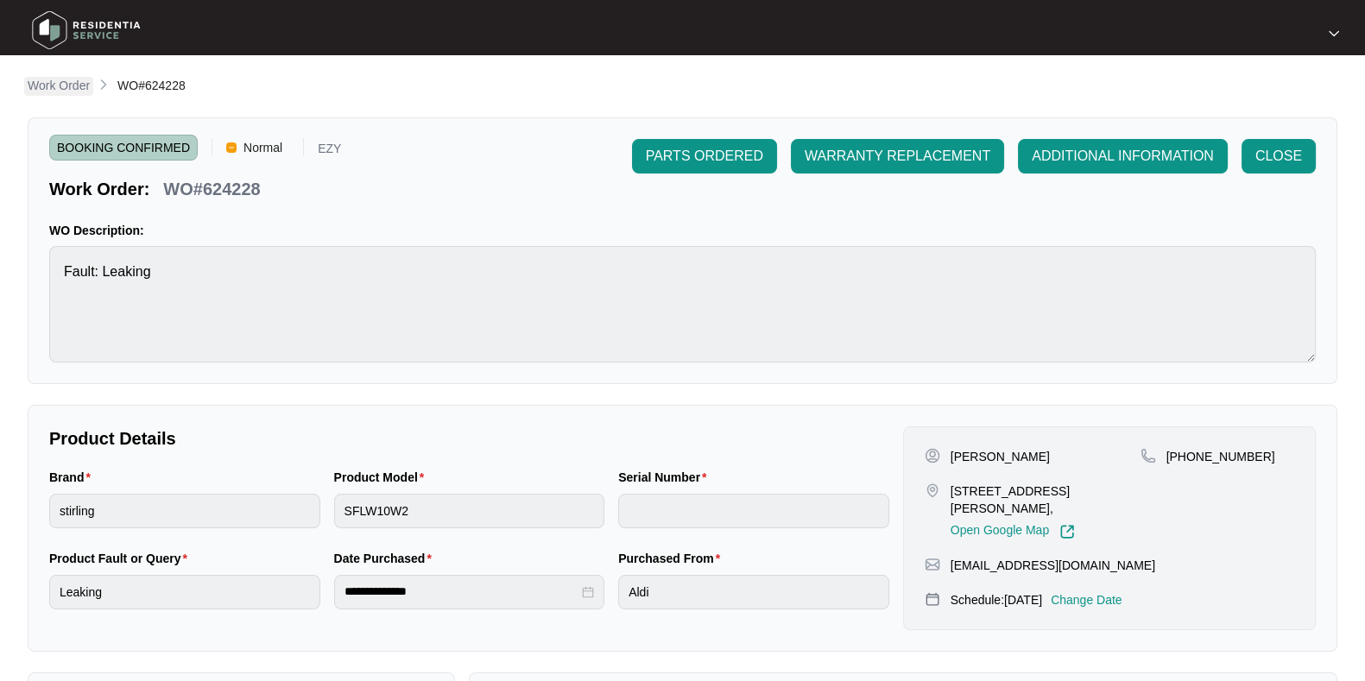
click at [82, 91] on p "Work Order" at bounding box center [59, 85] width 62 height 17
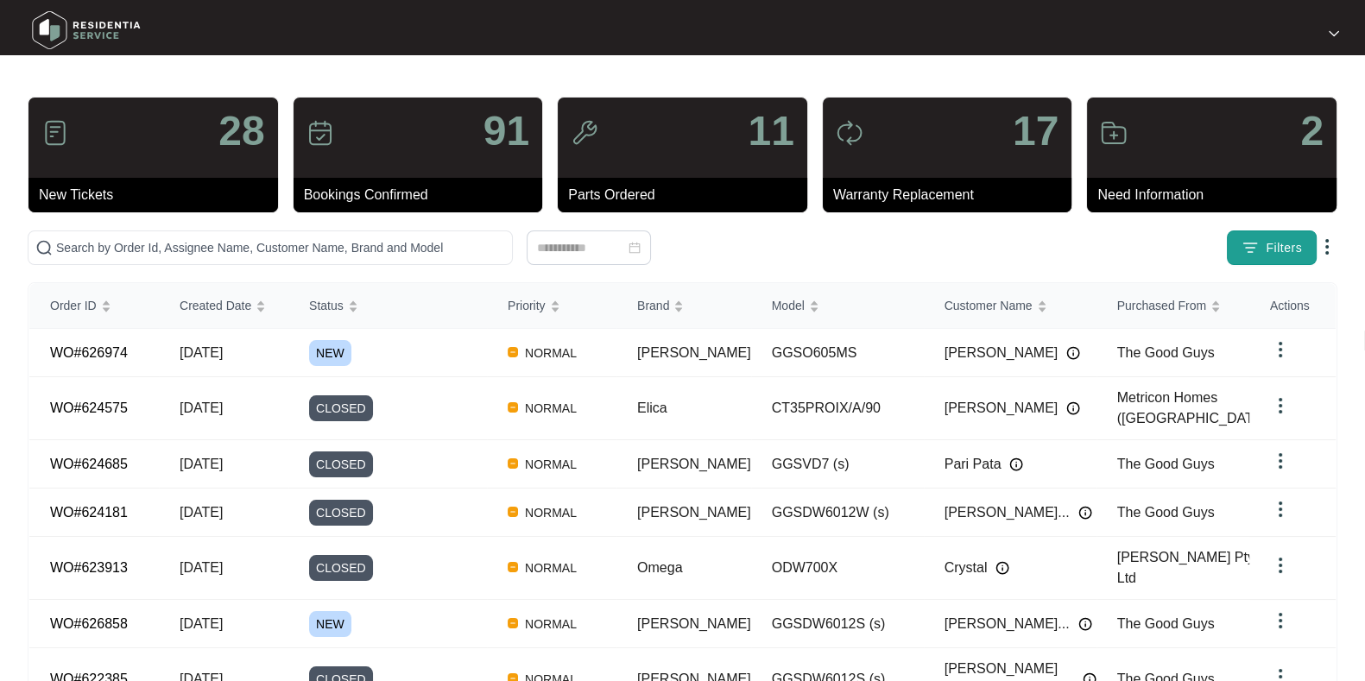
click at [1260, 248] on button "Filters" at bounding box center [1272, 248] width 90 height 35
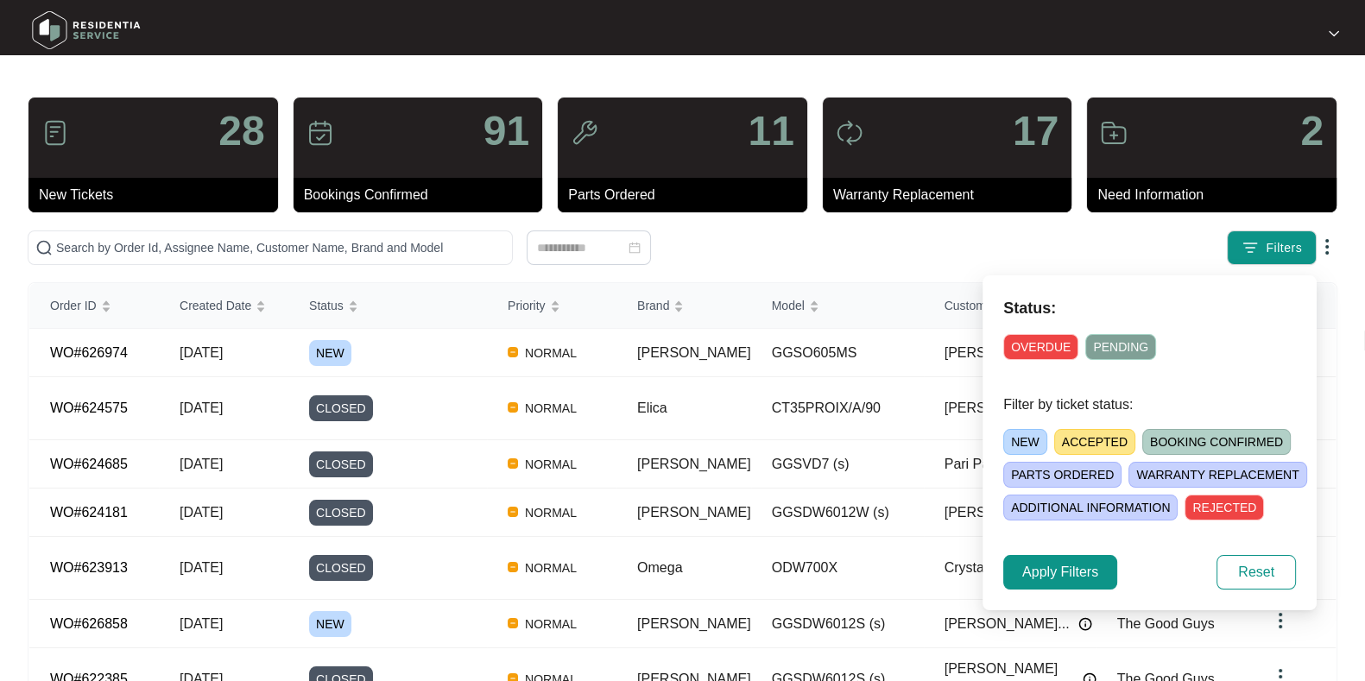
click at [1007, 446] on span "NEW" at bounding box center [1025, 442] width 44 height 26
click at [1060, 580] on span "Apply Filters" at bounding box center [1060, 572] width 76 height 21
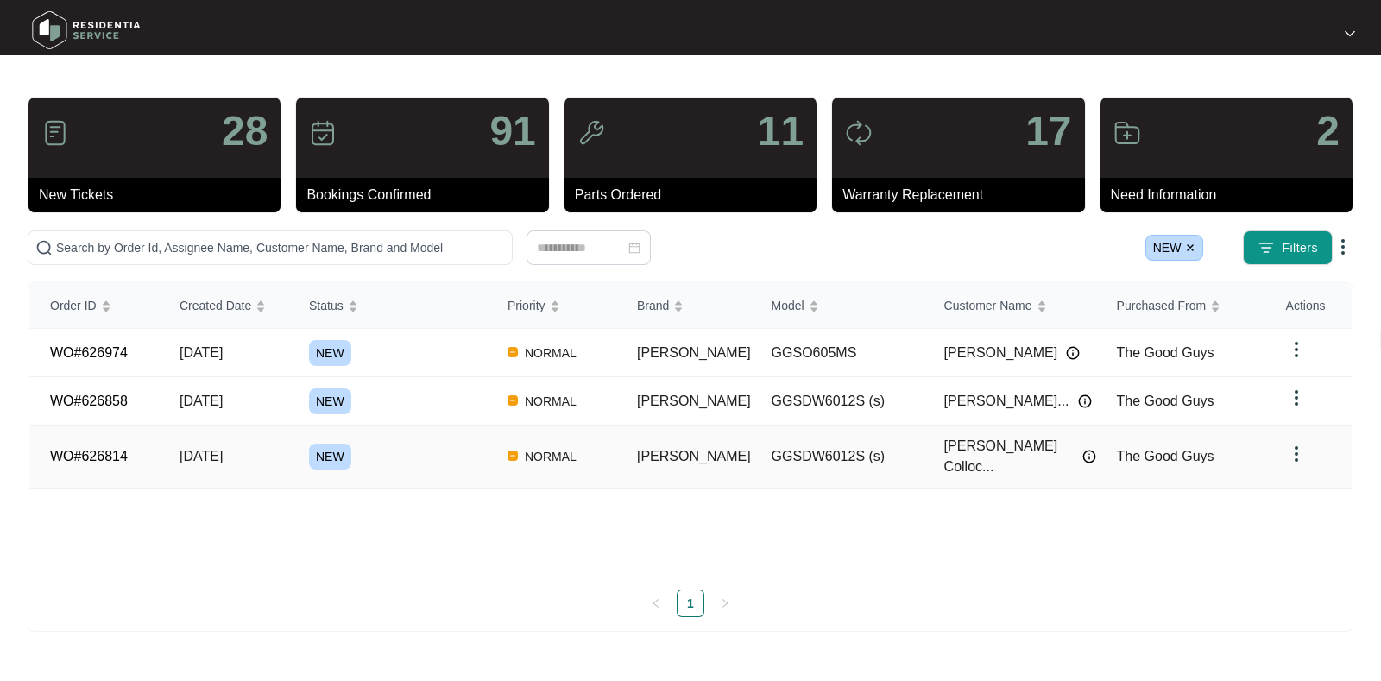
click at [461, 445] on div "NEW" at bounding box center [398, 457] width 178 height 26
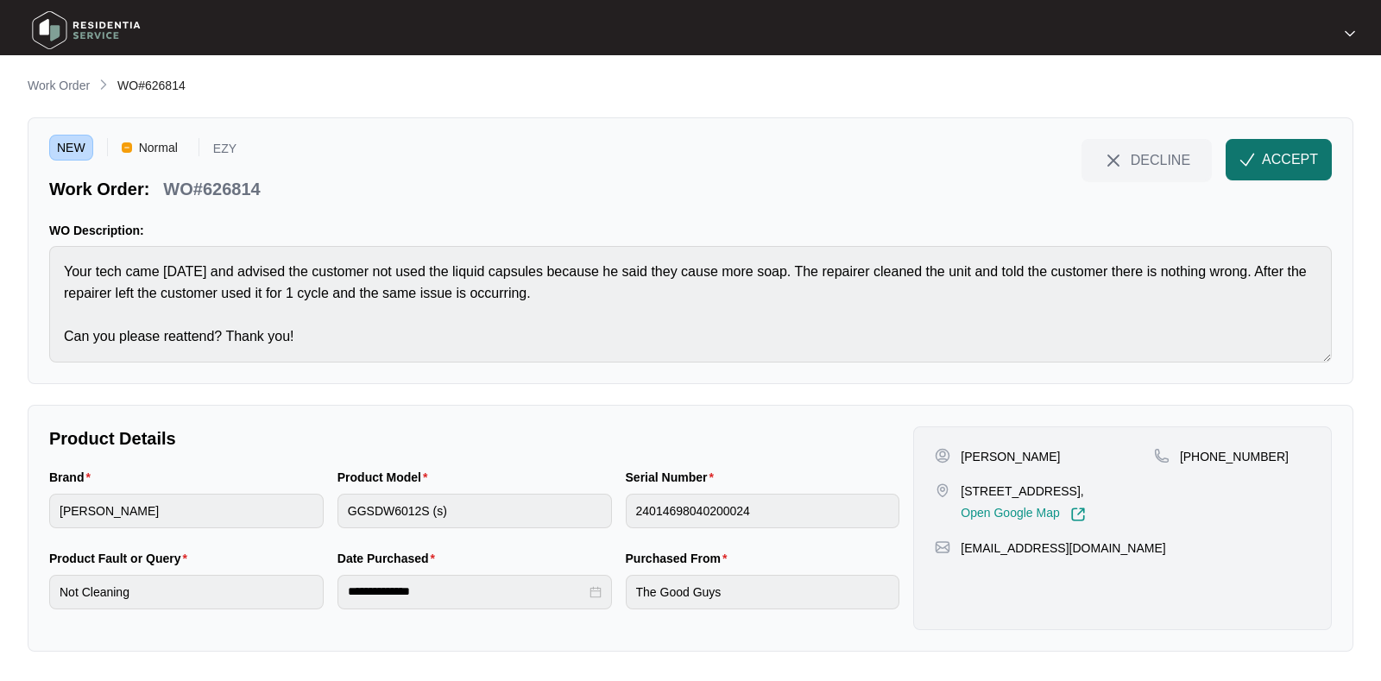
click at [1273, 151] on span "ACCEPT" at bounding box center [1290, 159] width 56 height 21
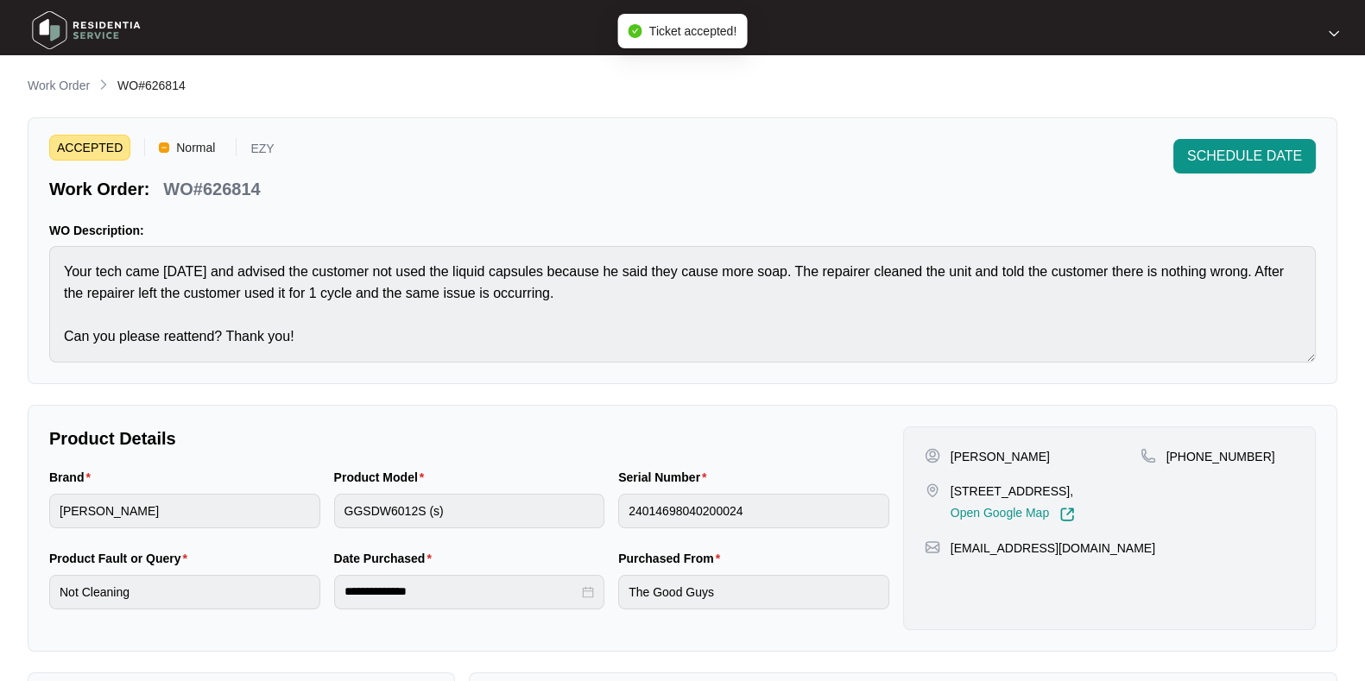
click at [231, 189] on p "WO#626814" at bounding box center [211, 189] width 97 height 24
copy div "WO#626814 SCHEDULE DATE"
click at [311, 150] on div "ACCEPTED Normal EZY Work Order: WO#626814 SCHEDULE DATE" at bounding box center [682, 170] width 1266 height 62
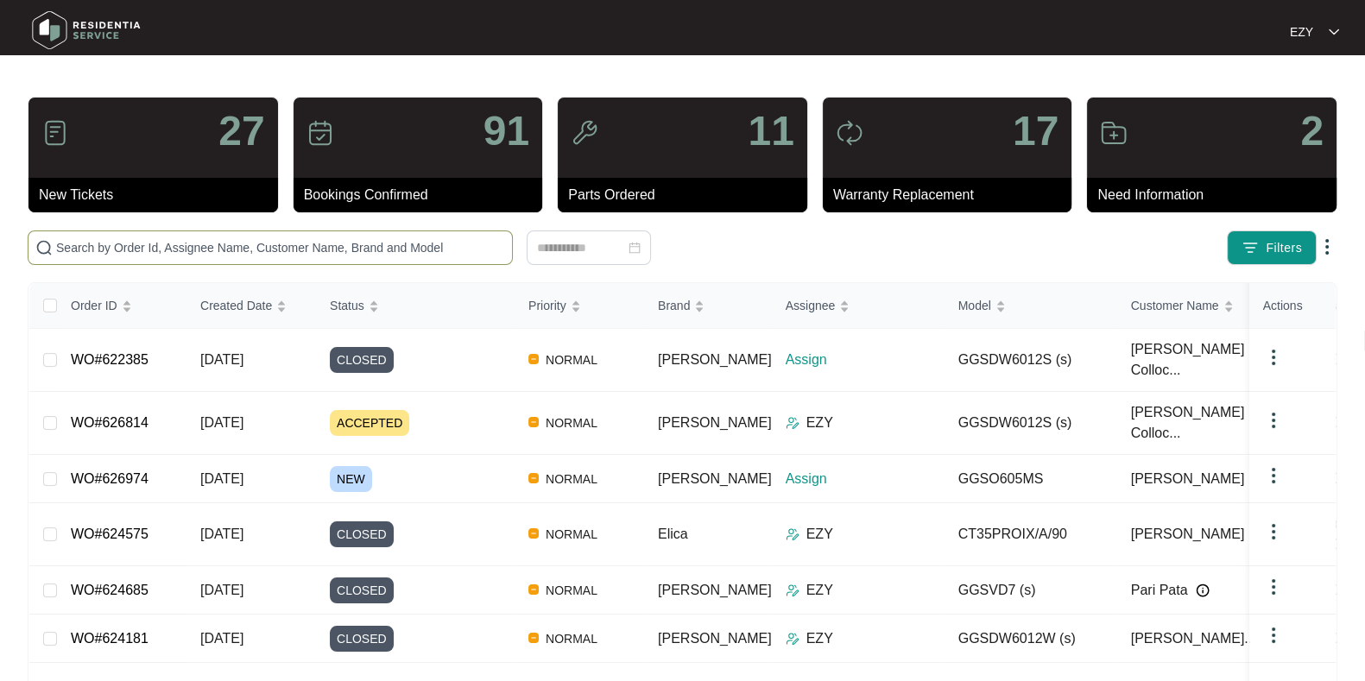
click at [311, 244] on input "text" at bounding box center [280, 247] width 449 height 19
paste input "619944"
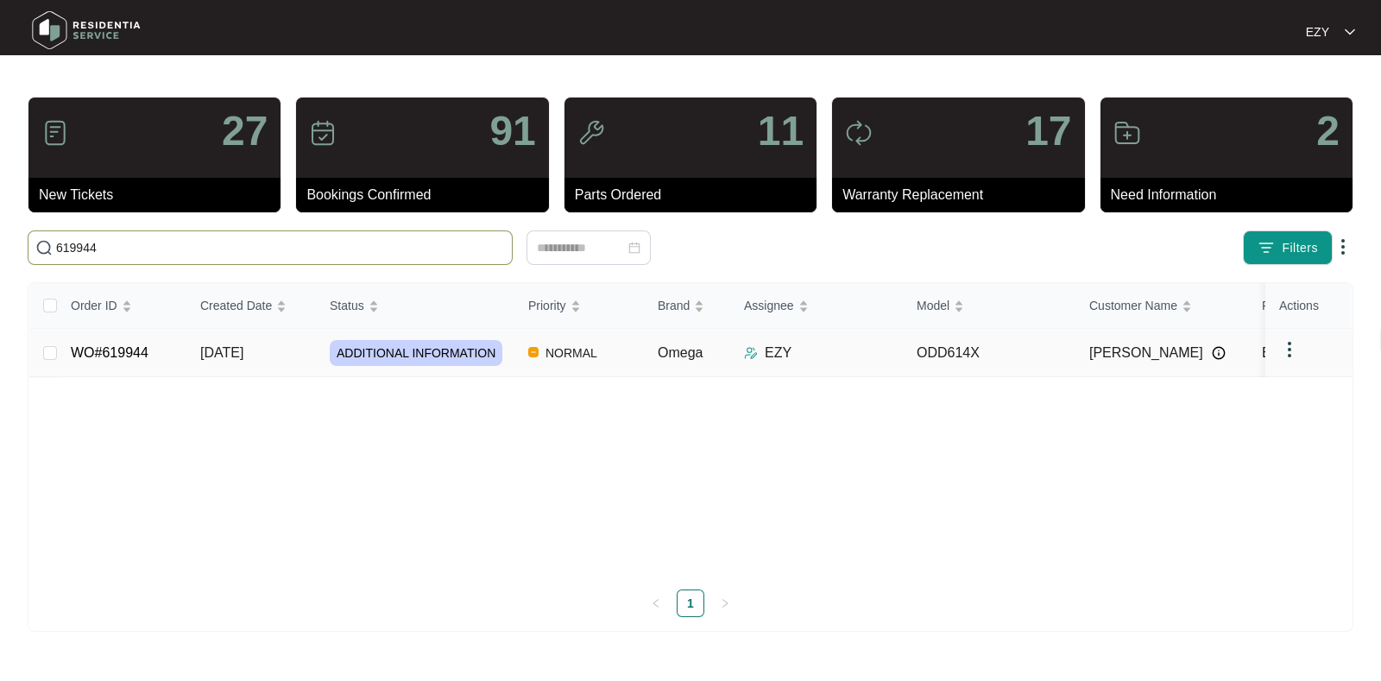
type input "619944"
click at [292, 360] on td "29/07/2025" at bounding box center [250, 353] width 129 height 48
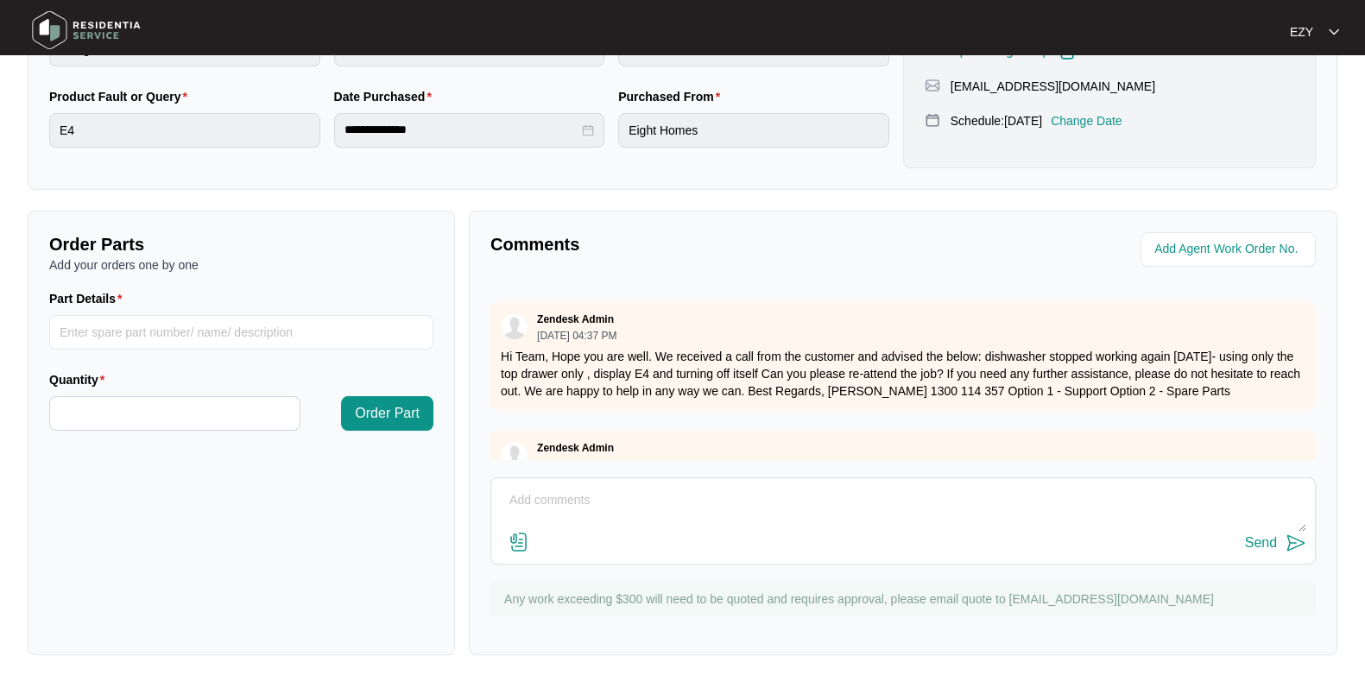
scroll to position [254, 0]
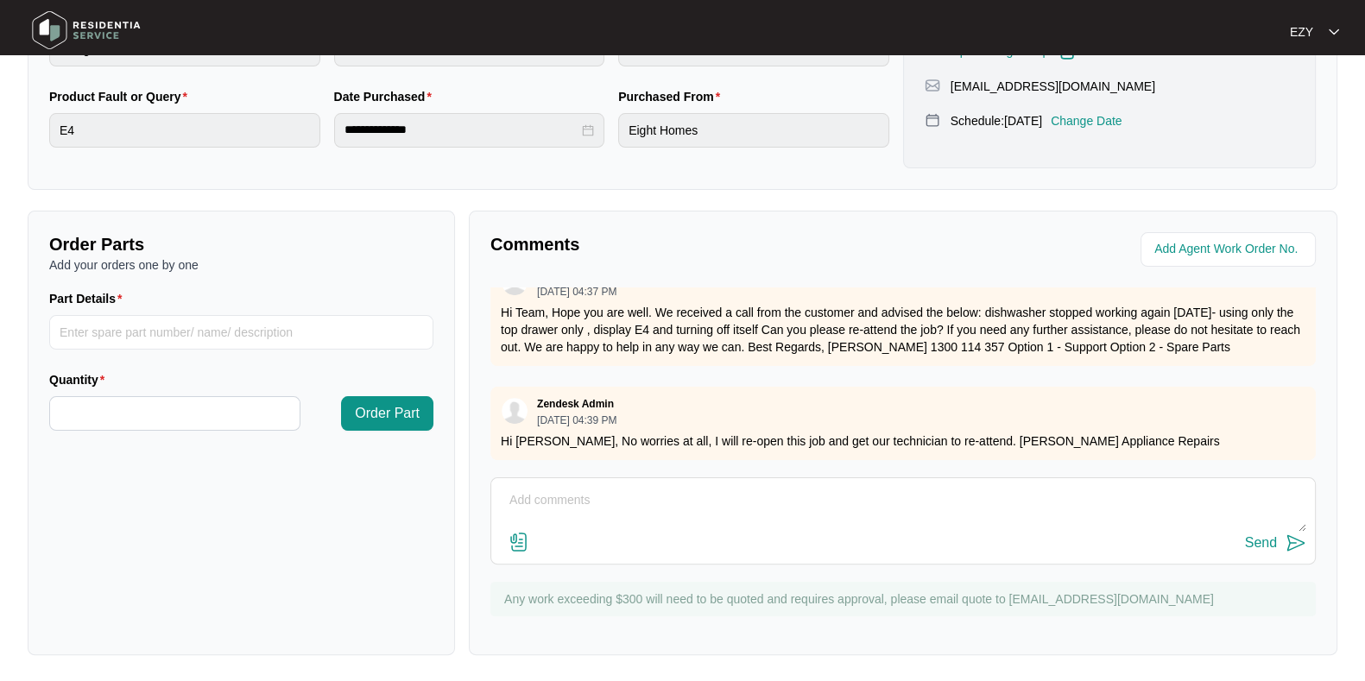
click at [631, 511] on textarea at bounding box center [903, 509] width 806 height 45
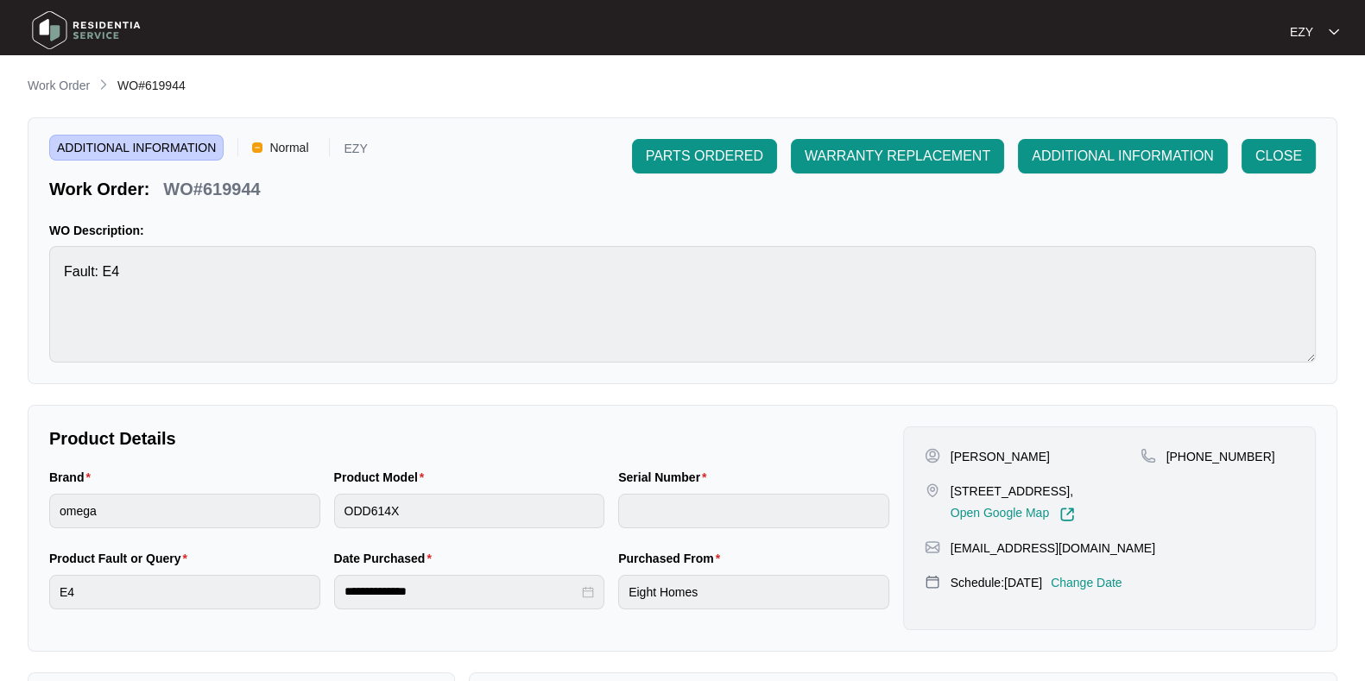
scroll to position [462, 0]
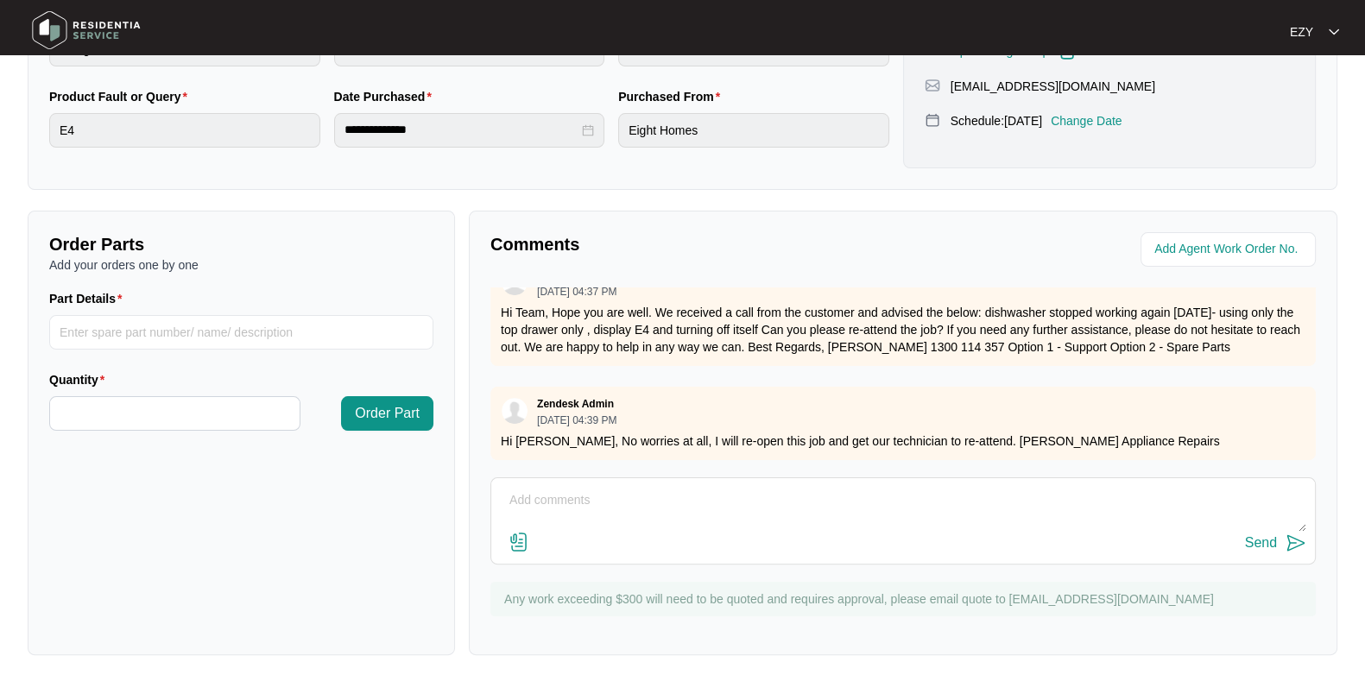
click at [573, 502] on textarea at bounding box center [903, 509] width 806 height 45
click at [672, 502] on textarea "Hi team, our technician reattened this job today" at bounding box center [903, 509] width 806 height 45
click at [790, 505] on textarea "Hi team, our technician reattended this job today" at bounding box center [903, 509] width 806 height 45
paste textarea "Machine is leaking from top draw when it has heated up the water the top draw s…"
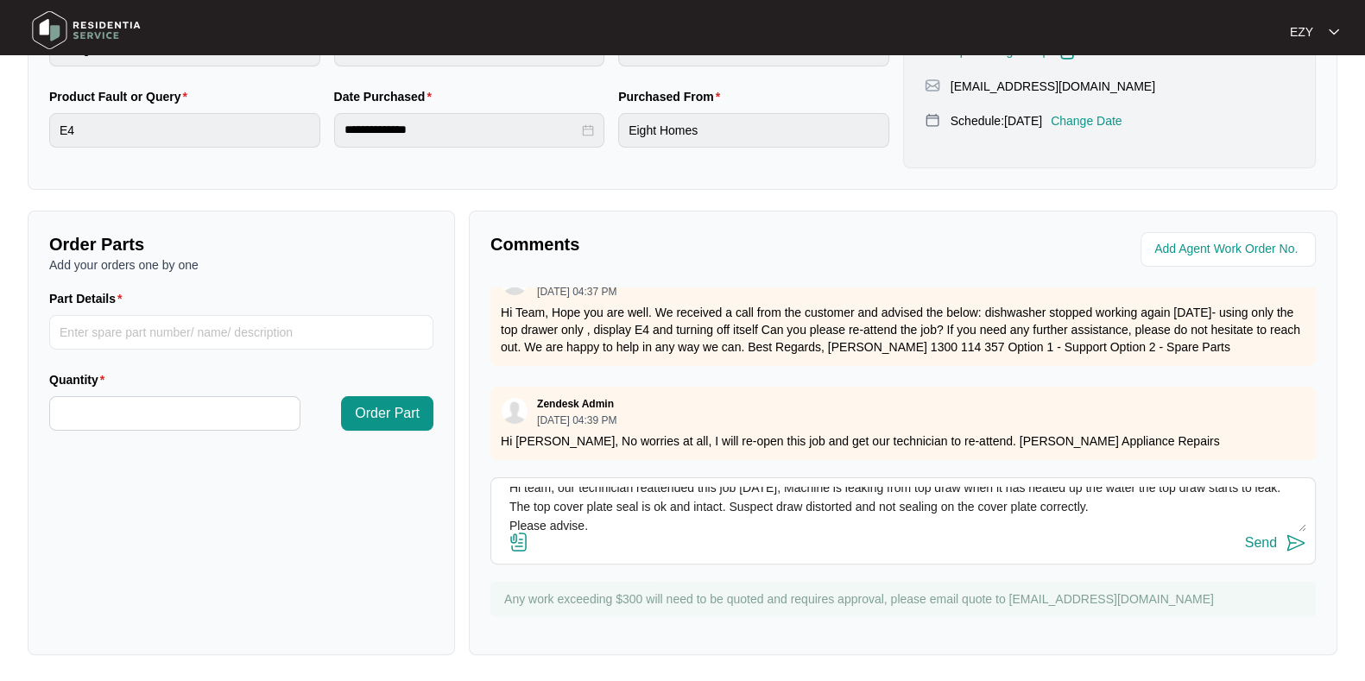
scroll to position [0, 0]
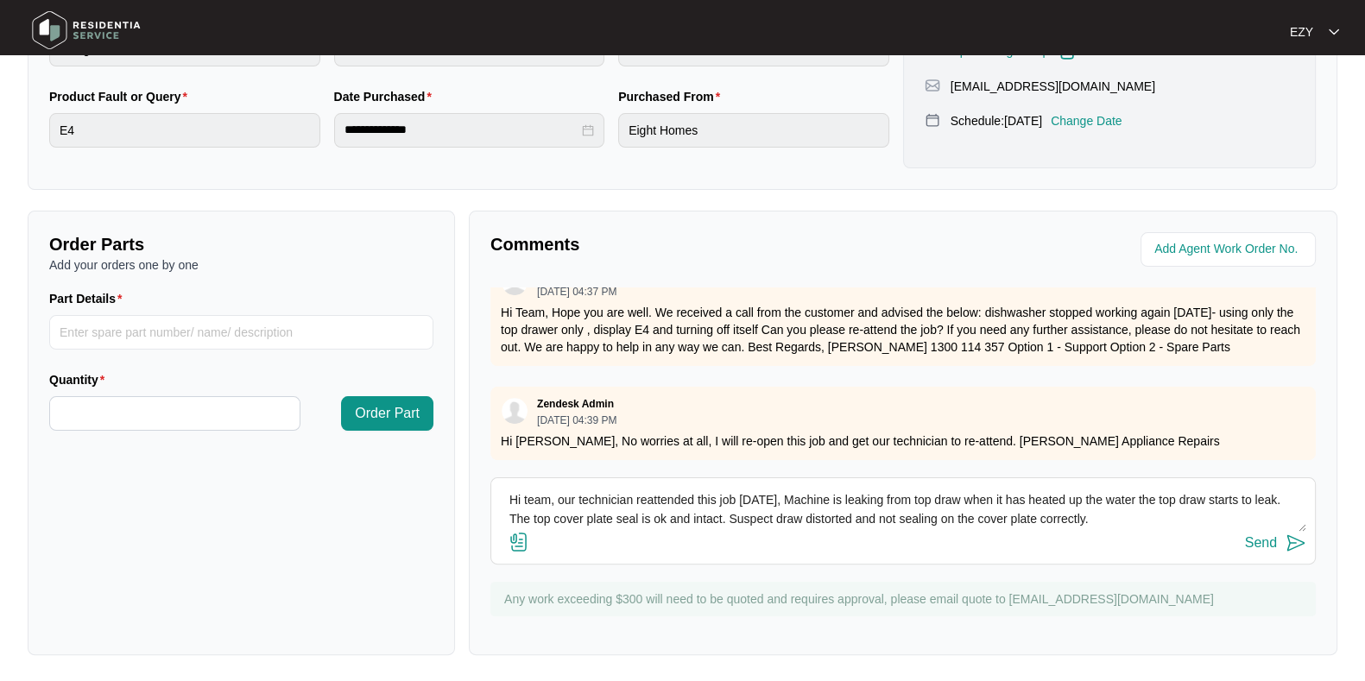
click at [781, 500] on textarea "Hi team, our technician reattended this job today, Machine is leaking from top …" at bounding box center [903, 509] width 806 height 45
click at [504, 520] on textarea "Hi team, our technician reattended this job today, machine is leaking from top …" at bounding box center [903, 509] width 806 height 45
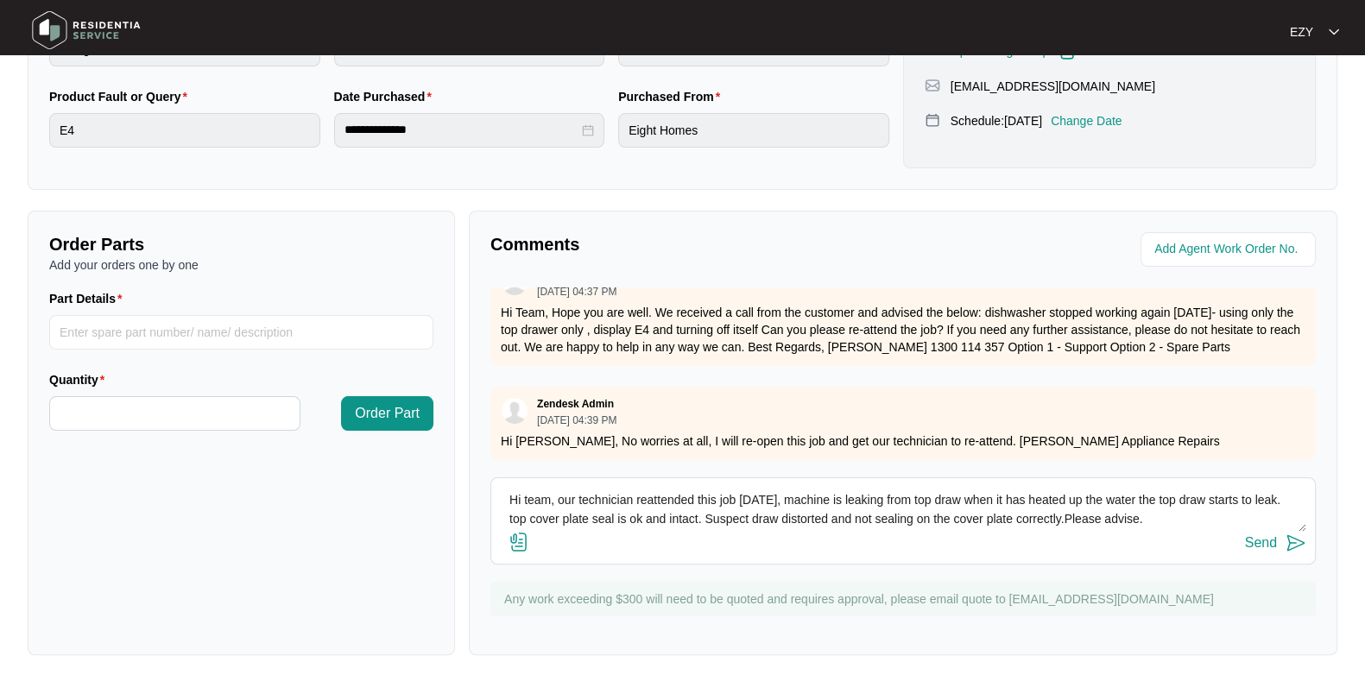
click at [1062, 515] on textarea "Hi team, our technician reattended this job today, machine is leaking from top …" at bounding box center [903, 509] width 806 height 45
click at [1165, 522] on textarea "Hi team, our technician reattended this job today, machine is leaking from top …" at bounding box center [903, 509] width 806 height 45
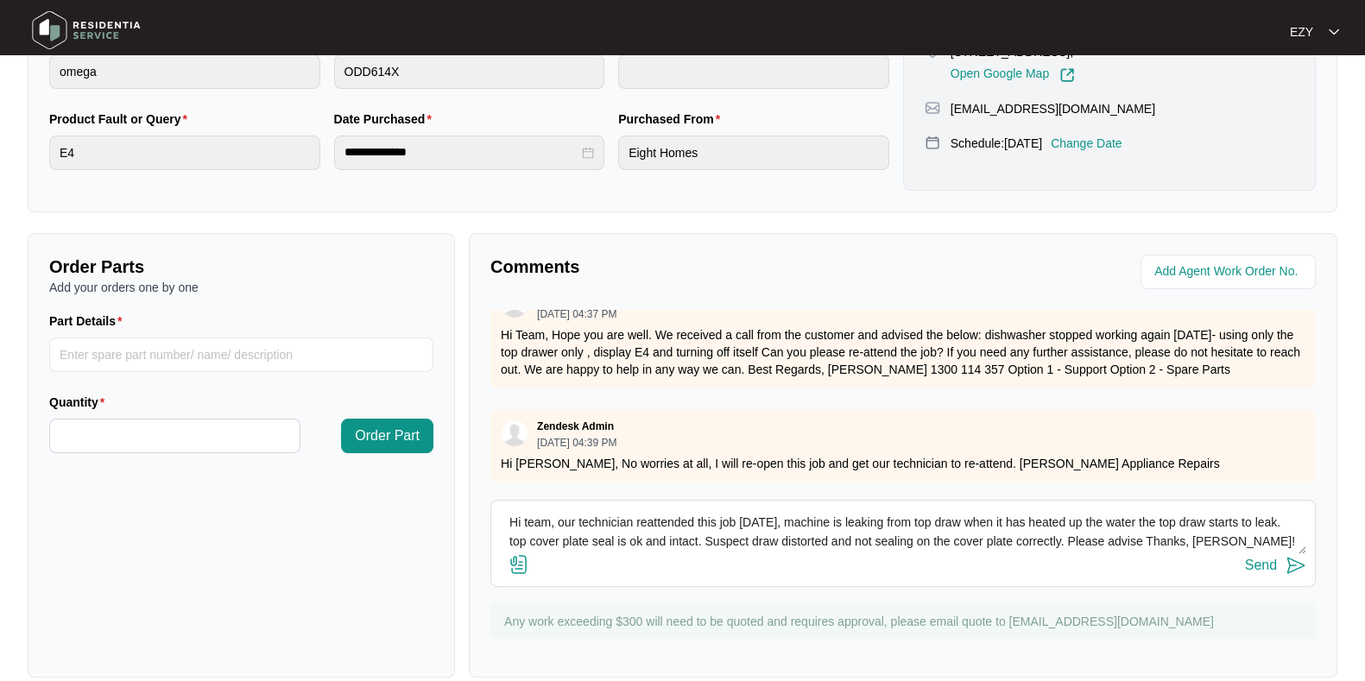
scroll to position [435, 0]
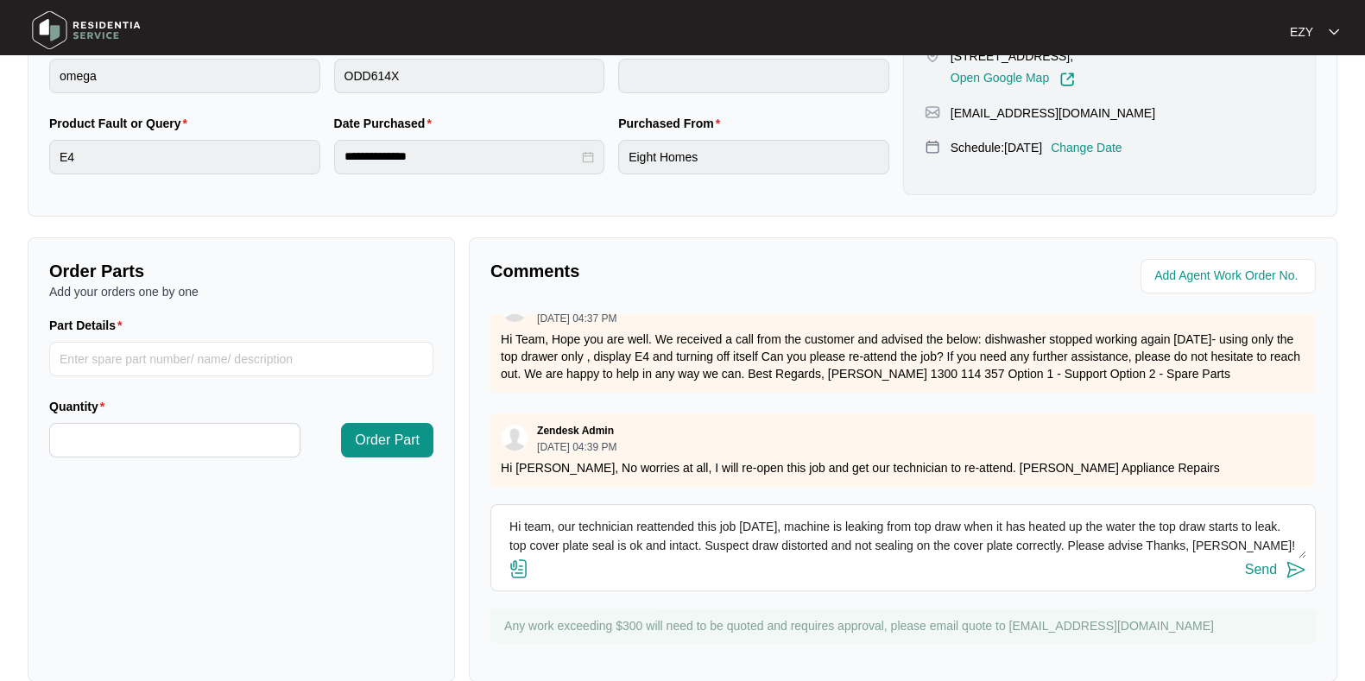
type textarea "Hi team, our technician reattended this job today, machine is leaking from top …"
click at [1258, 574] on div "Send" at bounding box center [1261, 570] width 32 height 16
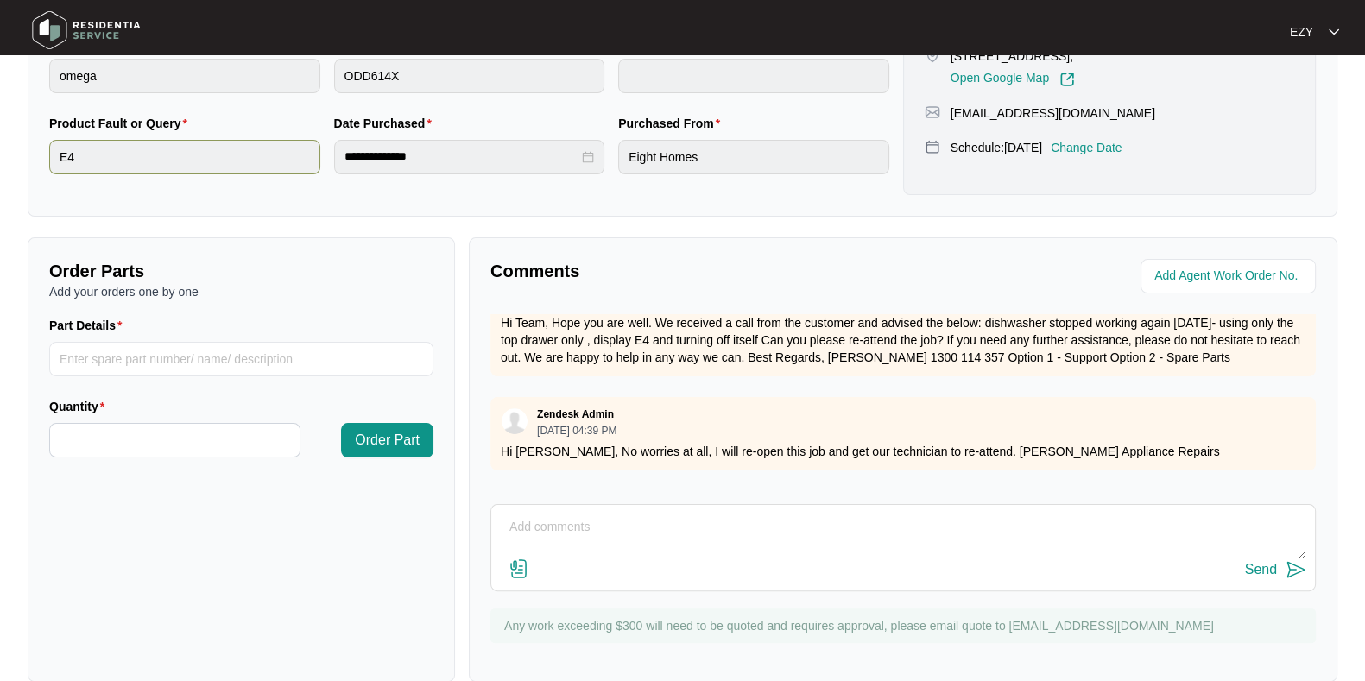
scroll to position [0, 0]
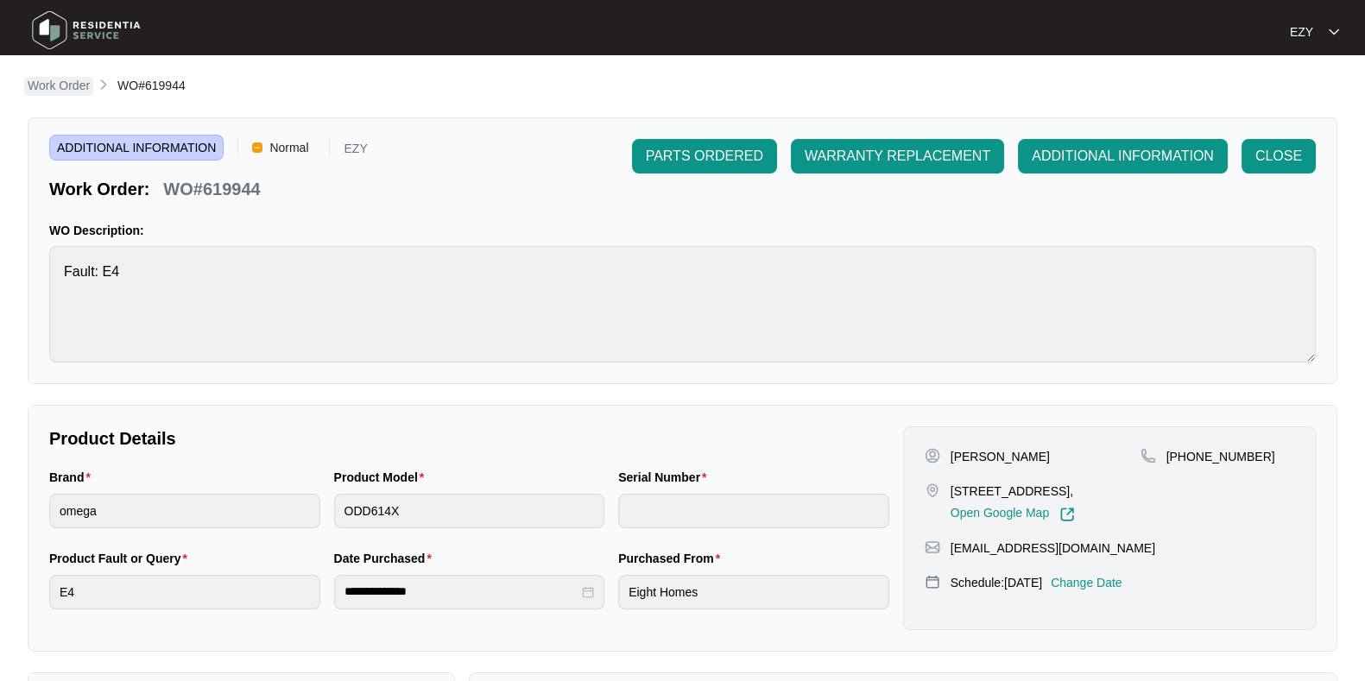
click at [57, 94] on p "Work Order" at bounding box center [59, 85] width 62 height 17
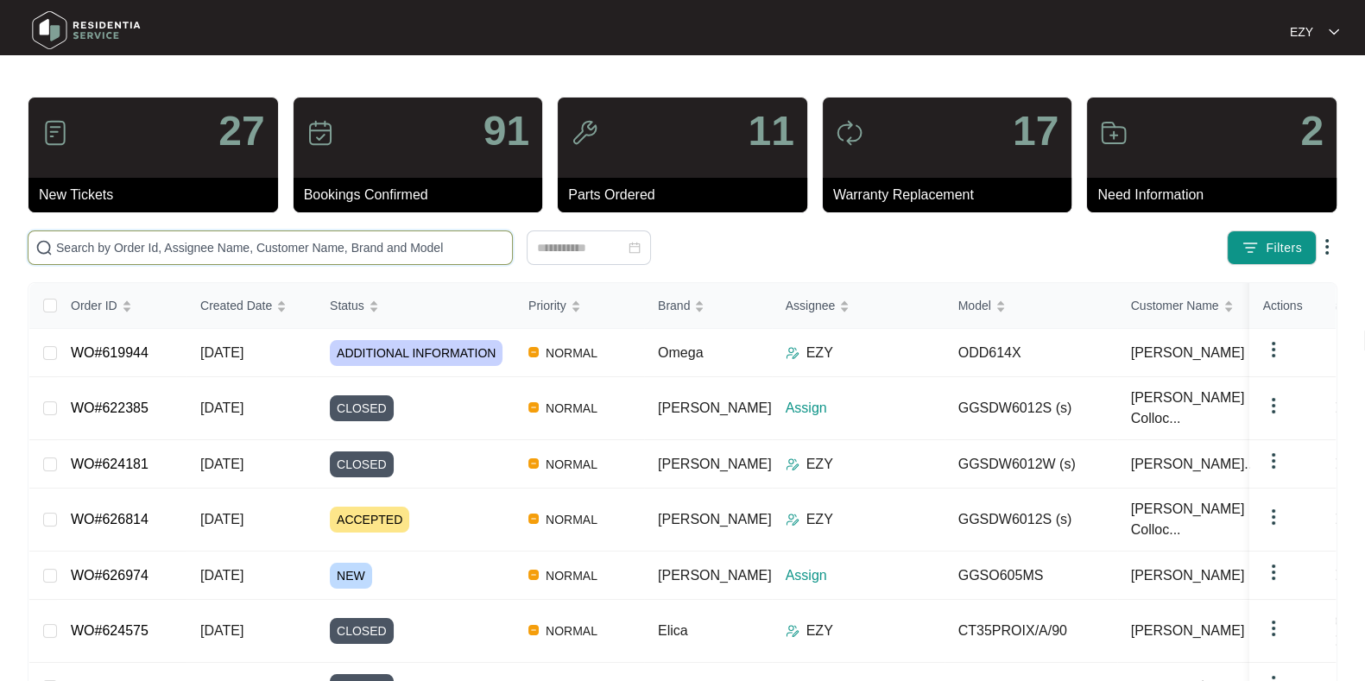
click at [247, 250] on input "text" at bounding box center [280, 247] width 449 height 19
paste input "624500"
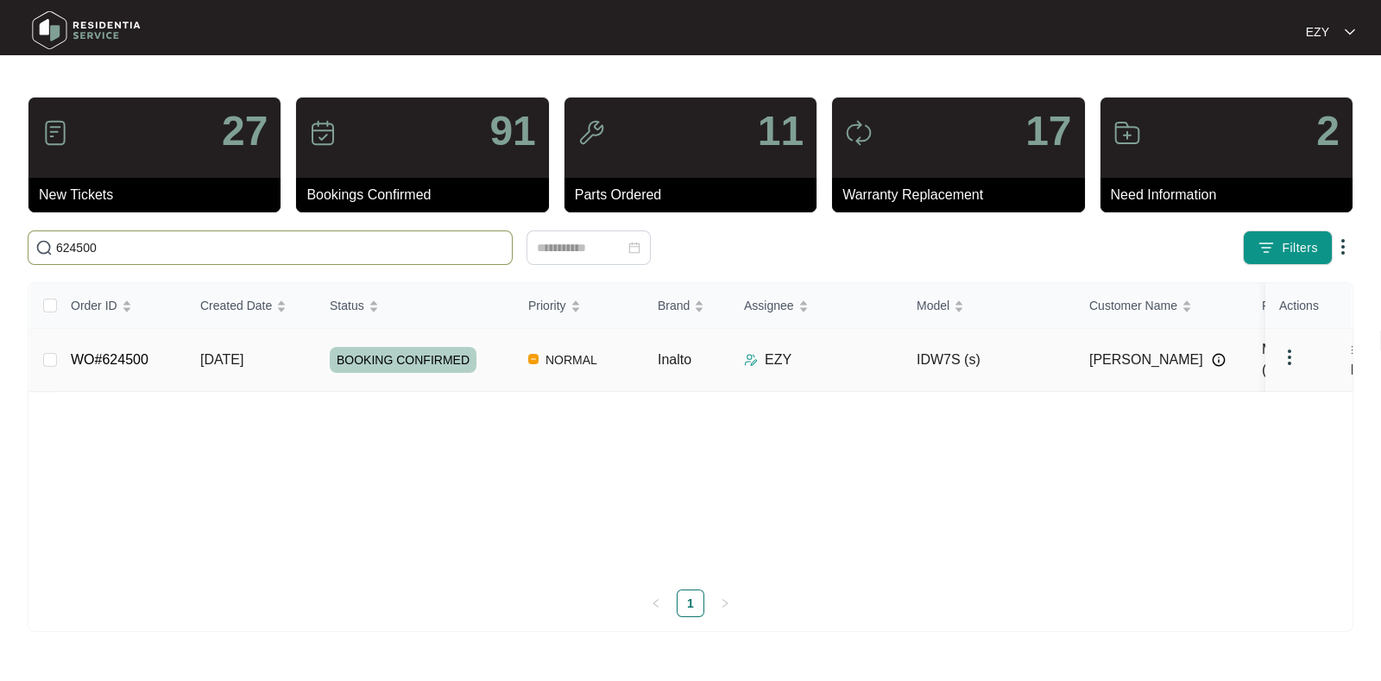
type input "624500"
click at [283, 356] on td "[DATE]" at bounding box center [250, 360] width 129 height 63
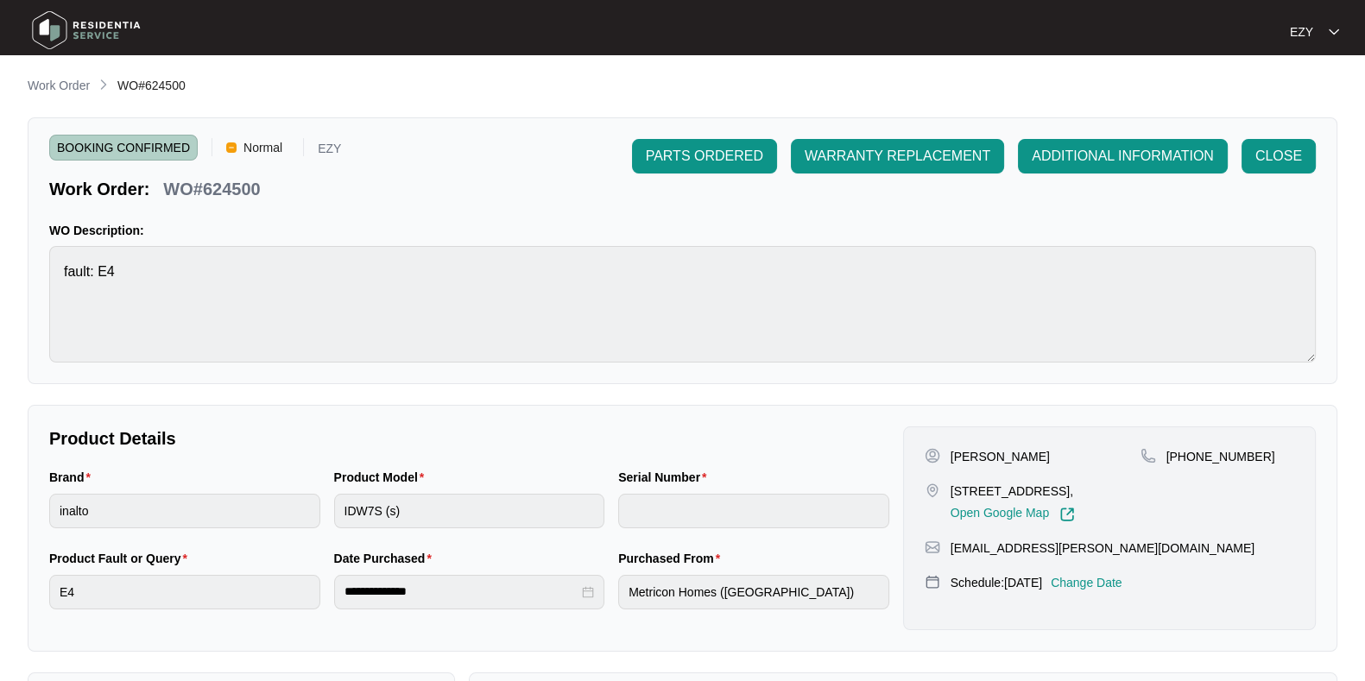
click at [1283, 137] on div "BOOKING CONFIRMED Normal EZY Work Order: WO#624500 PARTS ORDERED WARRANTY REPLA…" at bounding box center [683, 250] width 1310 height 267
click at [1287, 144] on button "CLOSE" at bounding box center [1278, 156] width 74 height 35
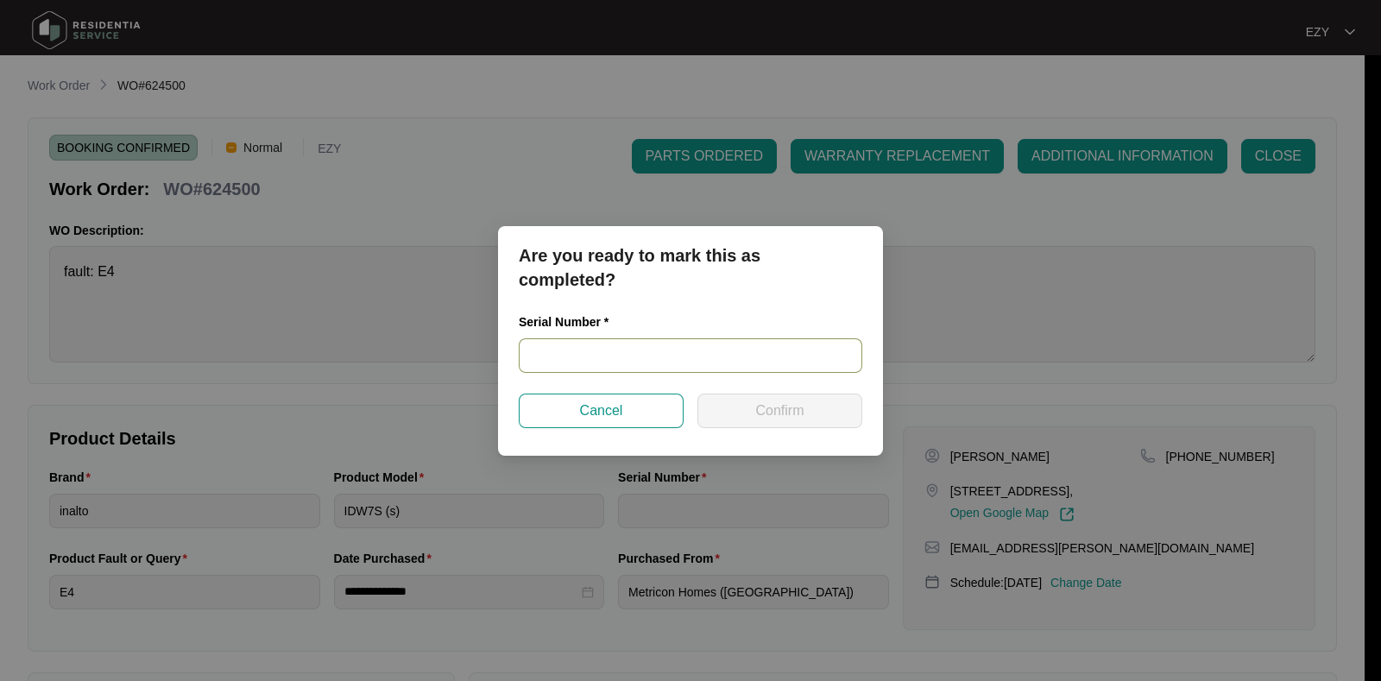
click at [650, 347] on input "text" at bounding box center [691, 355] width 344 height 35
paste input "24035703010200051"
type input "24035703010200051"
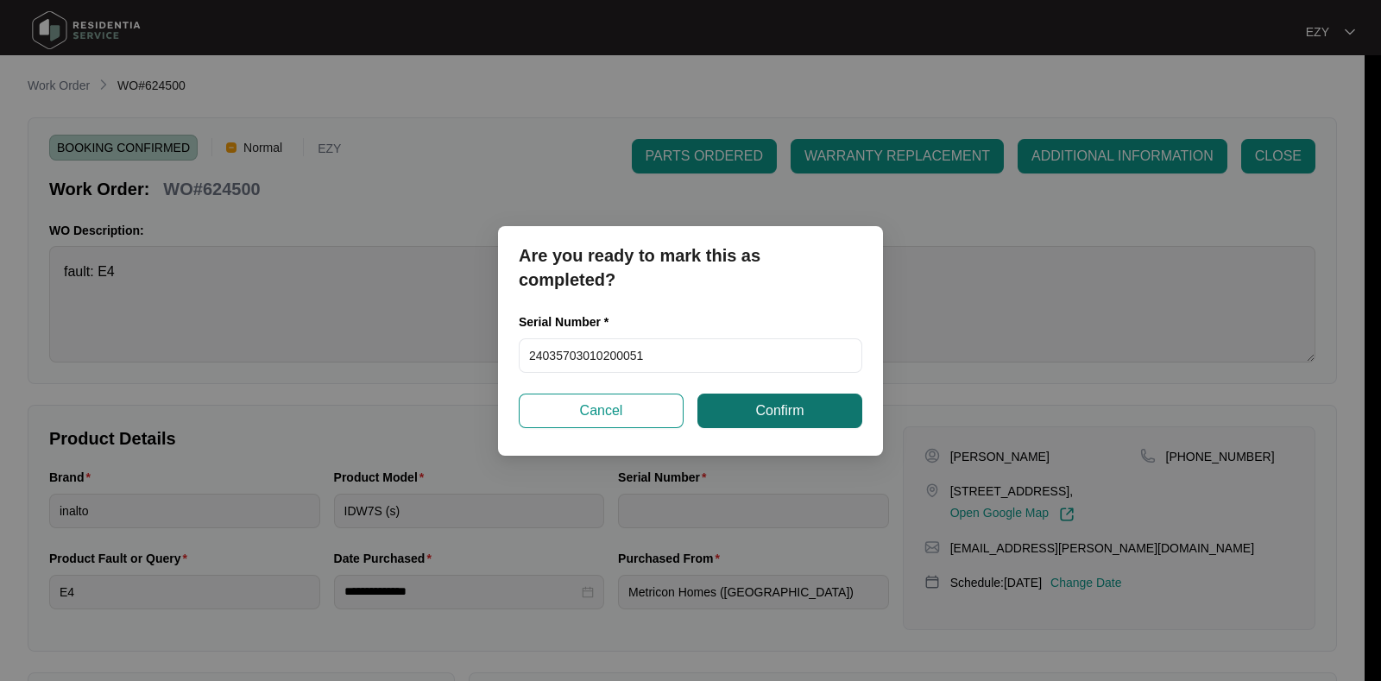
click at [755, 420] on span "Confirm" at bounding box center [779, 411] width 48 height 21
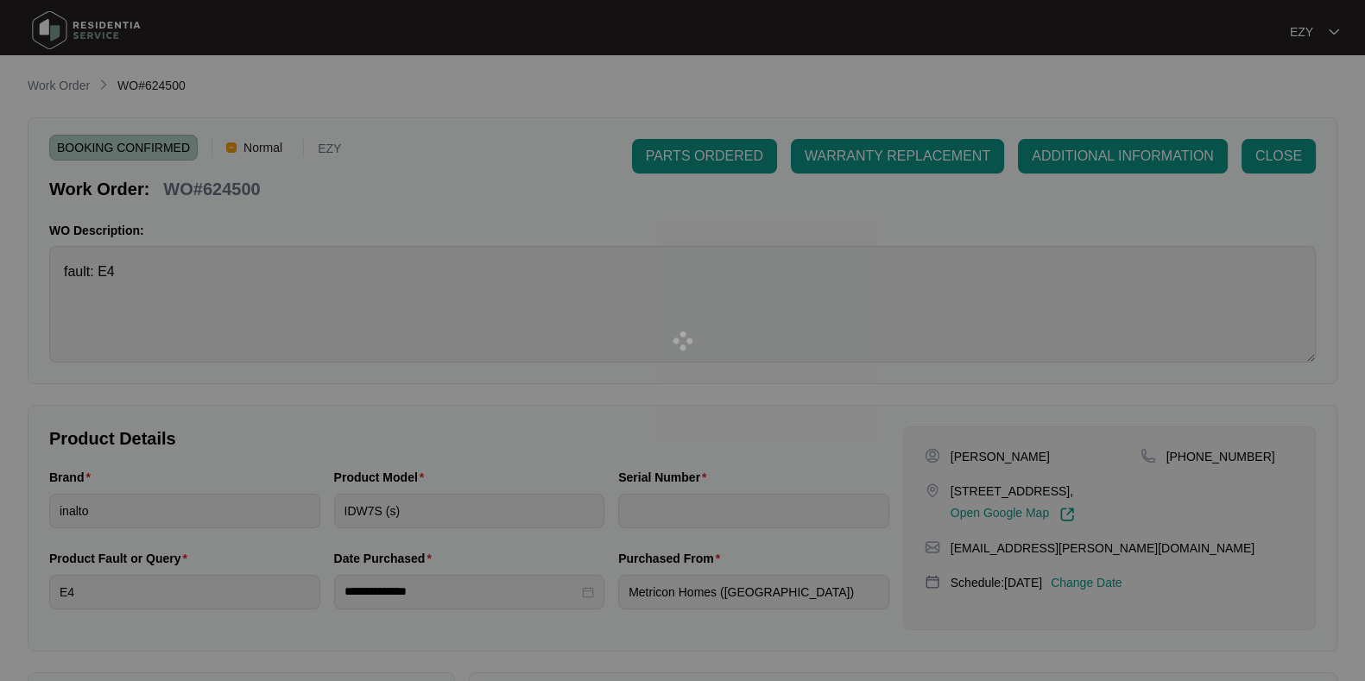
type input "24035703010200051"
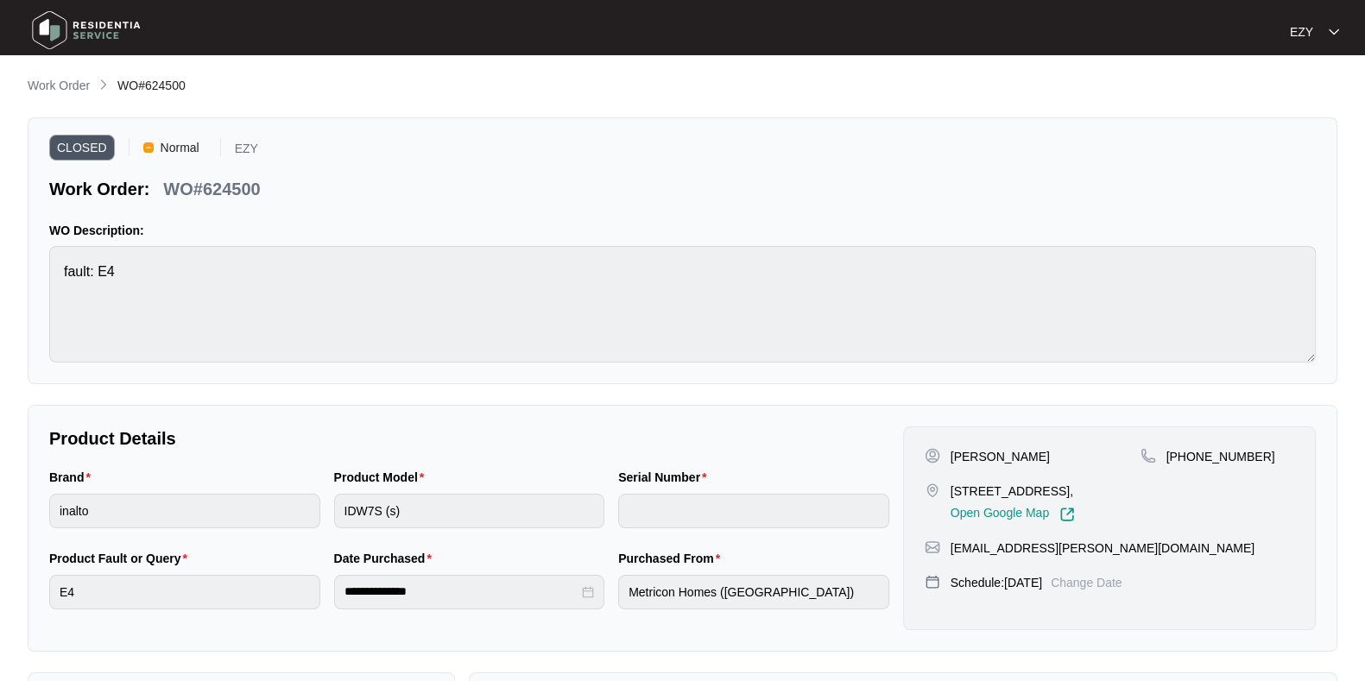
click at [64, 97] on div "**********" at bounding box center [683, 504] width 1310 height 857
click at [61, 88] on p "Work Order" at bounding box center [59, 85] width 62 height 17
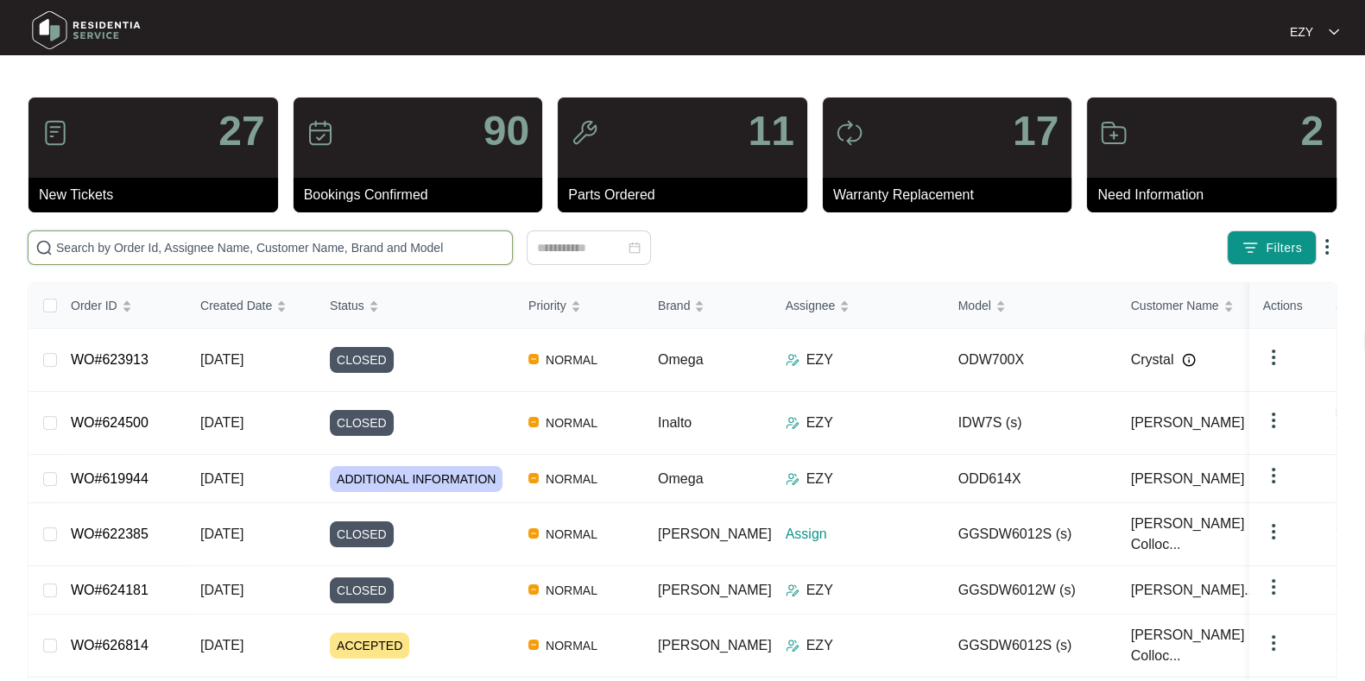
click at [371, 256] on input "text" at bounding box center [280, 247] width 449 height 19
paste input "624228"
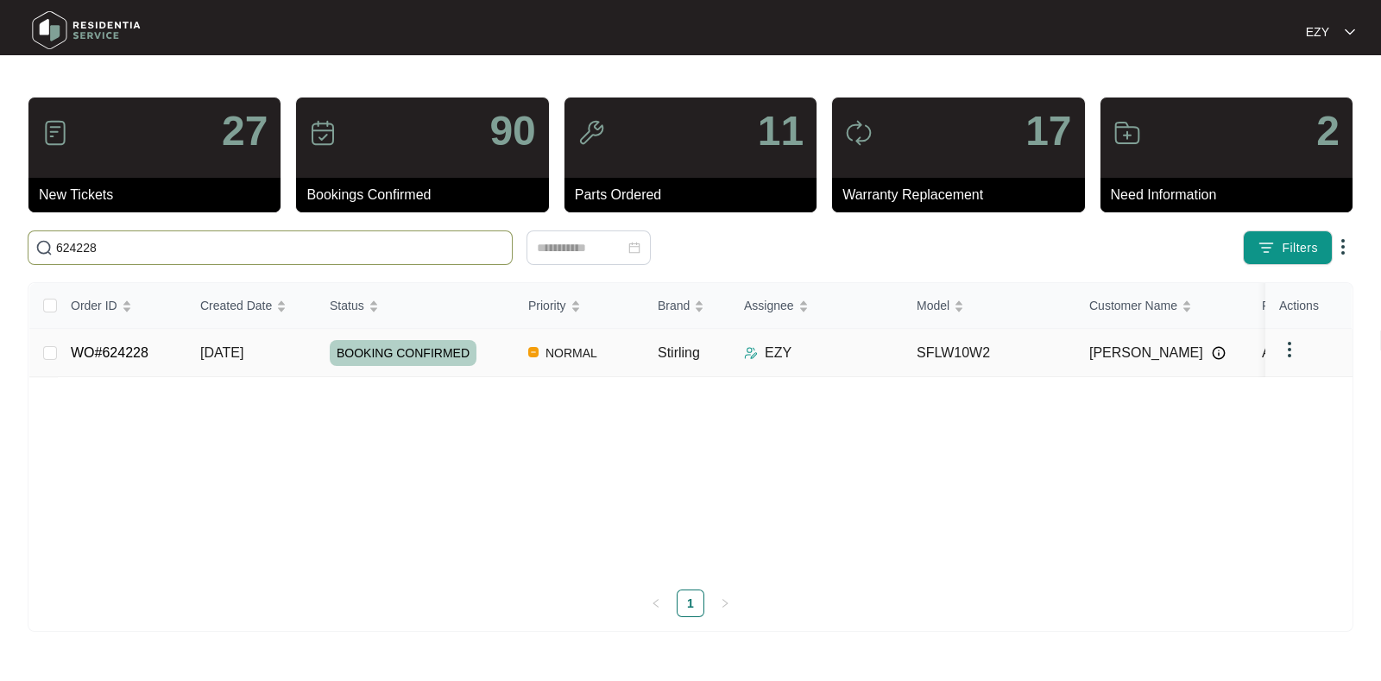
type input "624228"
click at [296, 350] on td "[DATE]" at bounding box center [250, 353] width 129 height 48
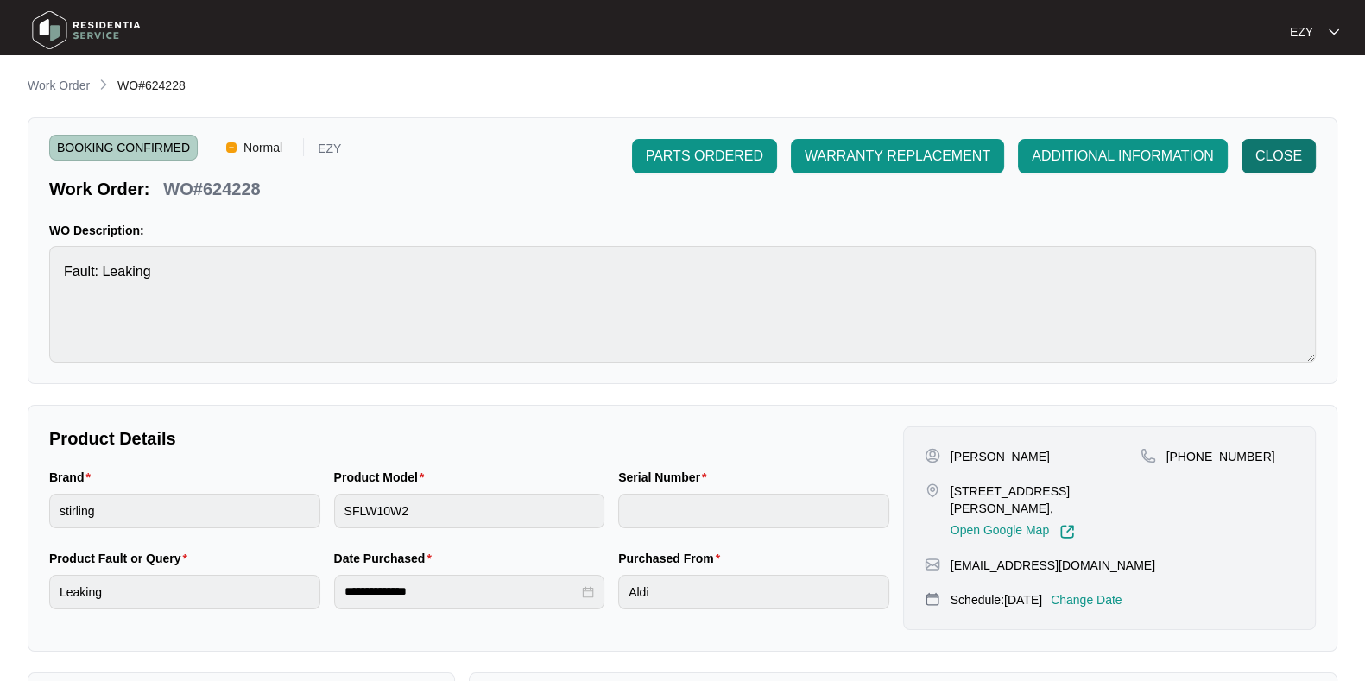
click at [1299, 157] on span "CLOSE" at bounding box center [1278, 156] width 47 height 21
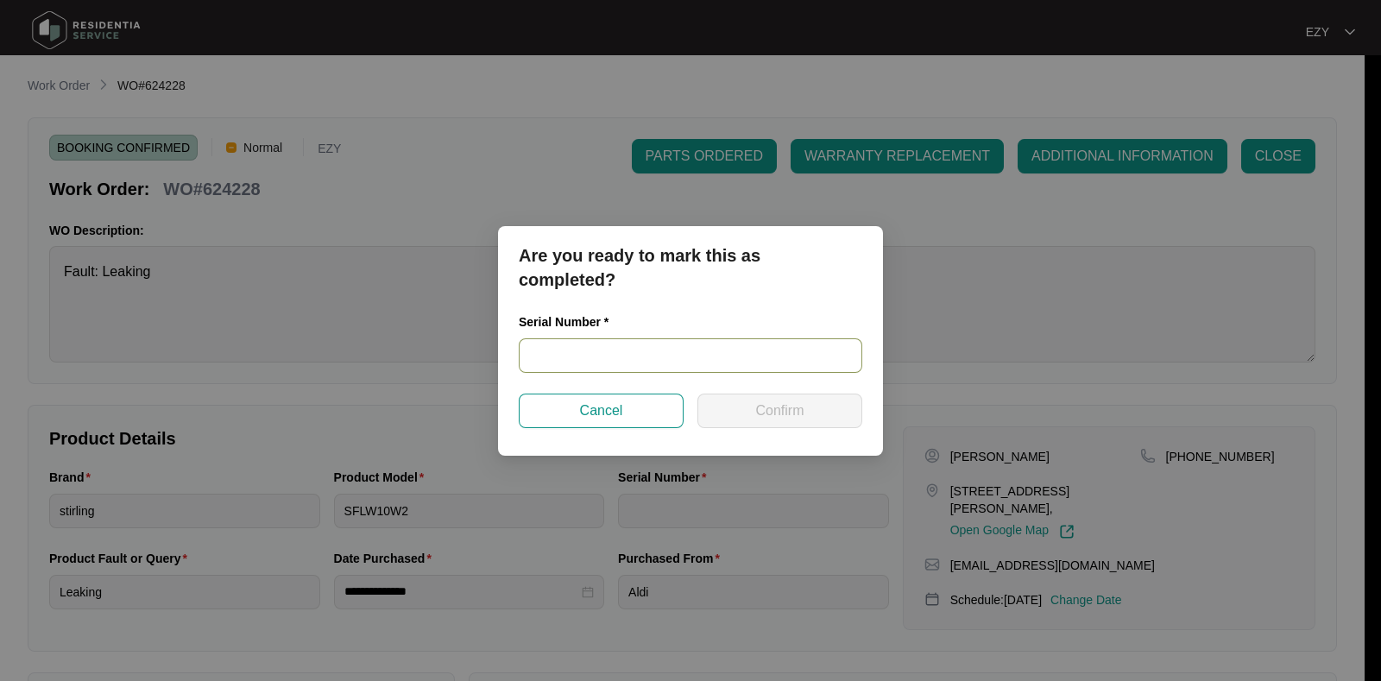
click at [594, 354] on input "text" at bounding box center [691, 355] width 344 height 35
click at [655, 363] on input "540p118030145165j00247" at bounding box center [691, 355] width 344 height 35
type input "540P118030145165J00247"
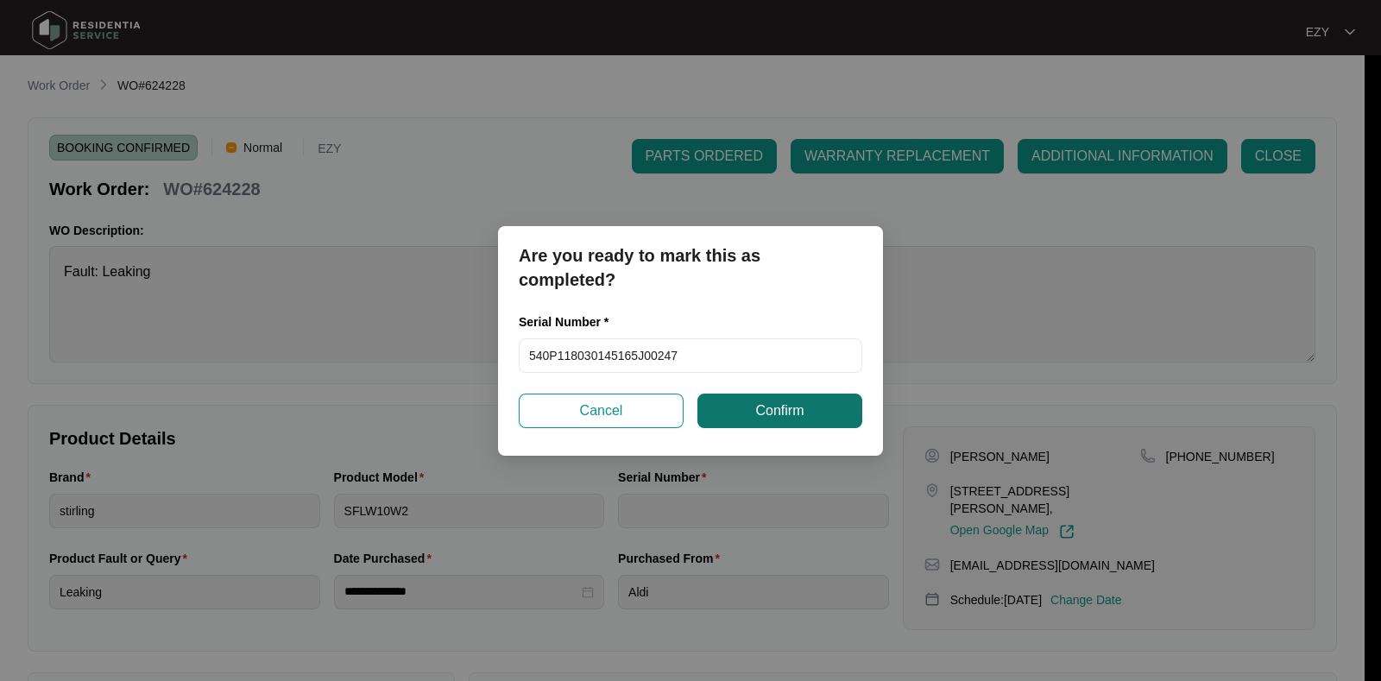
click at [786, 401] on span "Confirm" at bounding box center [779, 411] width 48 height 21
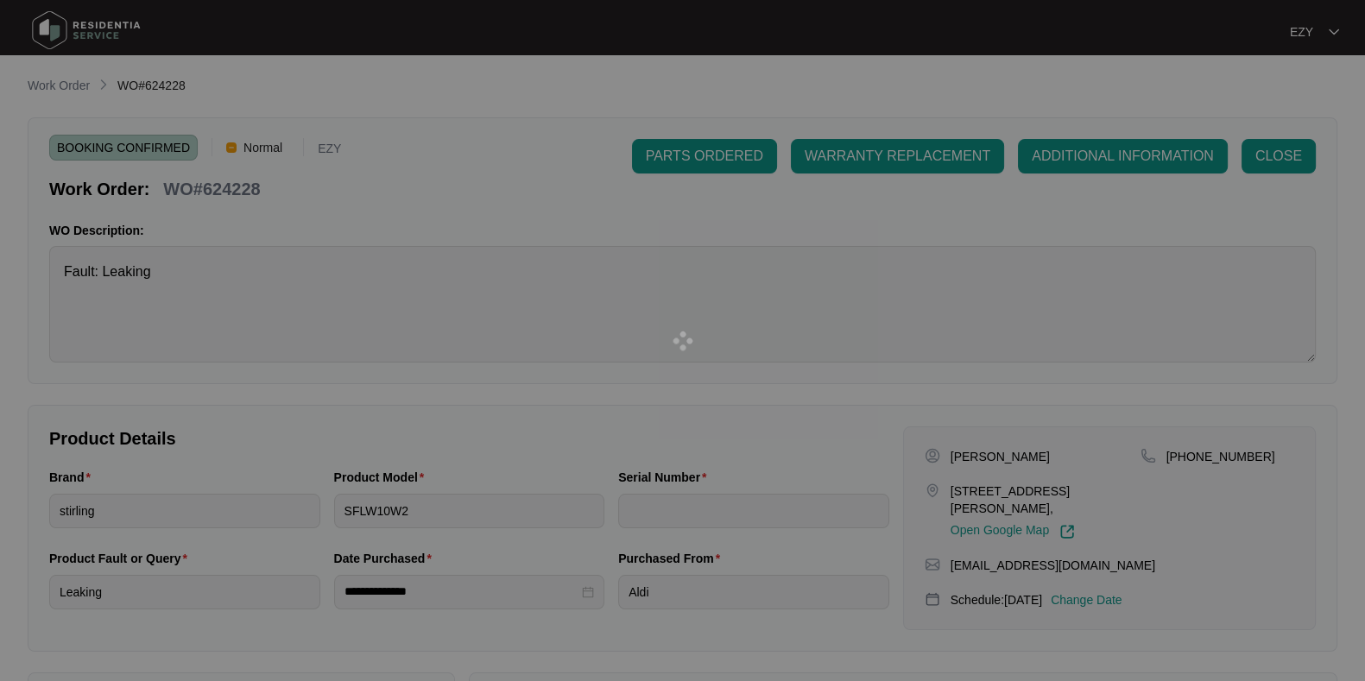
type input "540P118030145165J00247"
